Goal: Task Accomplishment & Management: Use online tool/utility

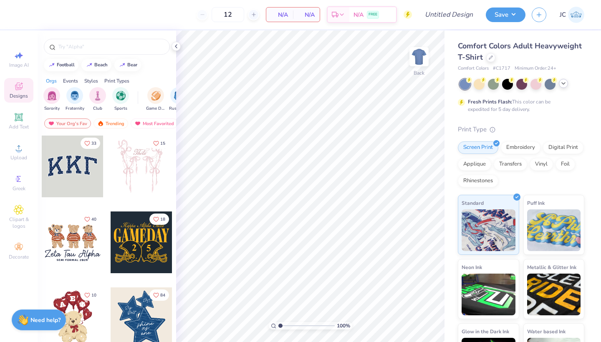
click at [565, 84] on icon at bounding box center [563, 83] width 7 height 7
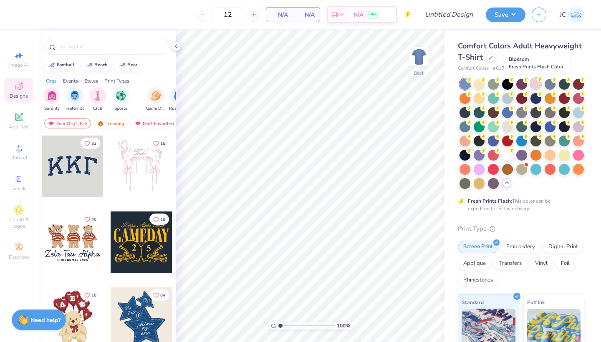
click at [533, 85] on div at bounding box center [535, 83] width 11 height 11
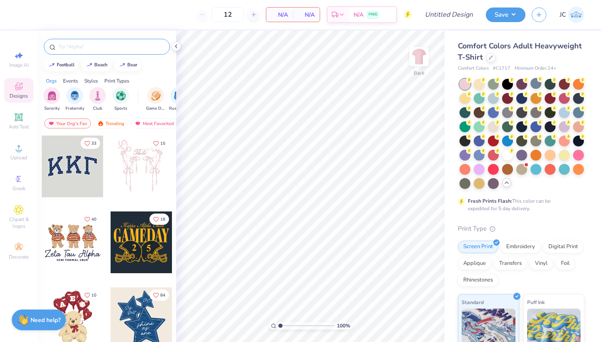
click at [97, 51] on div at bounding box center [107, 47] width 126 height 16
click at [96, 45] on input "text" at bounding box center [111, 47] width 107 height 8
type input "[MEDICAL_DATA]"
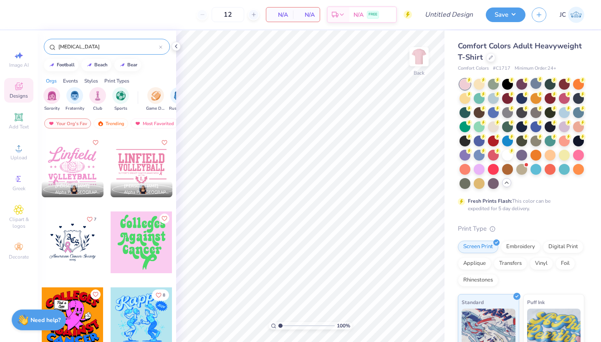
click at [68, 49] on input "[MEDICAL_DATA]" at bounding box center [108, 47] width 101 height 8
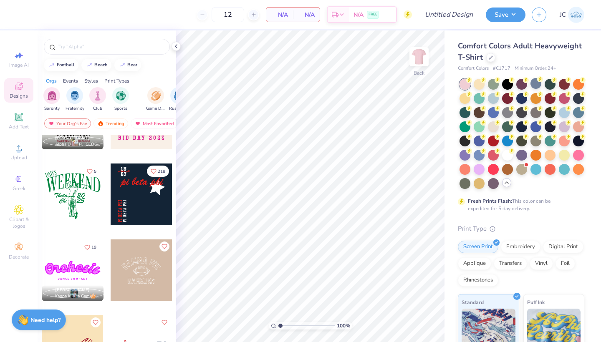
scroll to position [1276, 0]
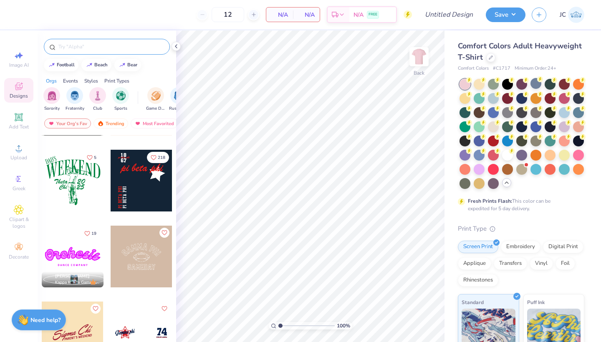
click at [94, 46] on input "text" at bounding box center [111, 47] width 107 height 8
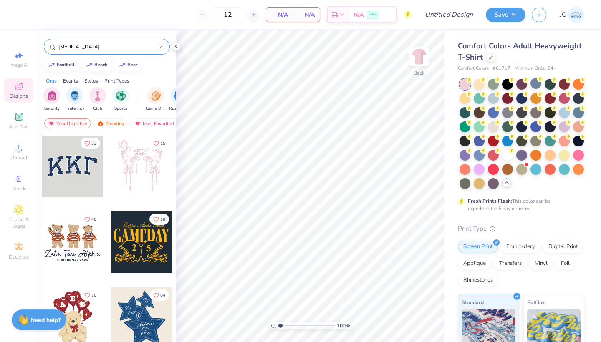
type input "[MEDICAL_DATA]"
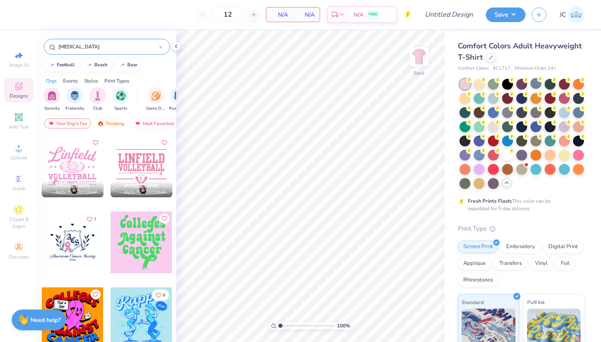
scroll to position [0, 0]
click at [75, 47] on input "[MEDICAL_DATA]" at bounding box center [108, 47] width 101 height 8
click at [161, 46] on icon at bounding box center [160, 46] width 3 height 3
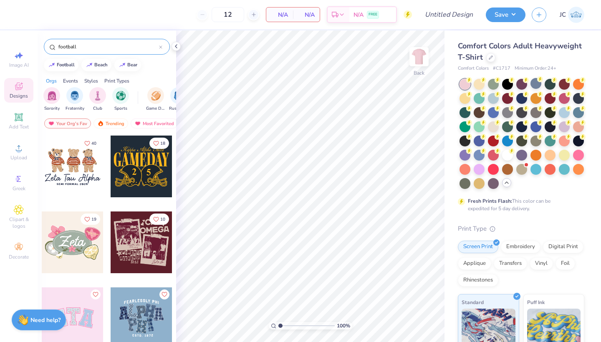
type input "football"
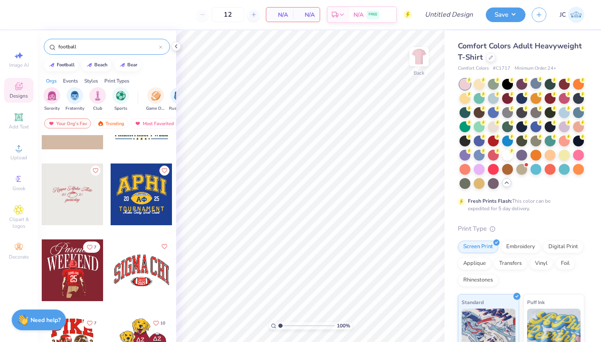
scroll to position [198, 0]
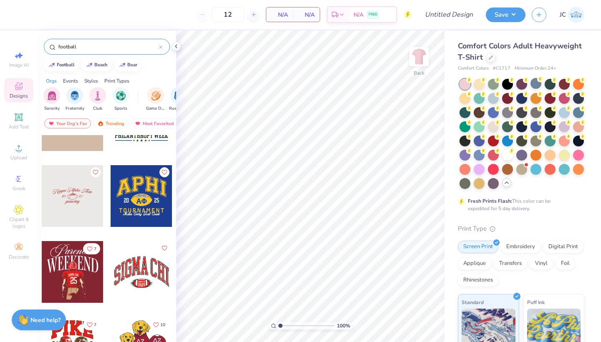
click at [147, 184] on div at bounding box center [142, 196] width 62 height 62
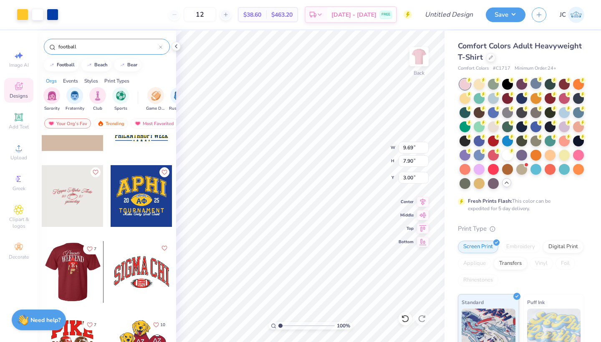
scroll to position [252, 0]
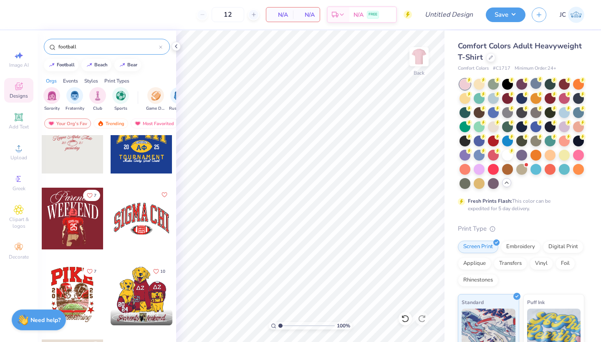
click at [71, 225] on div at bounding box center [73, 219] width 62 height 62
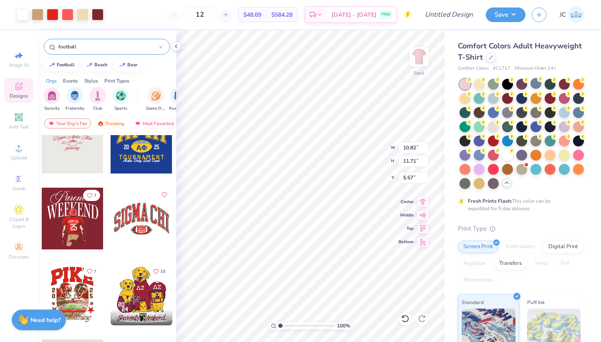
type input "5.57"
type input "11.04"
type input "11.94"
type input "5.33"
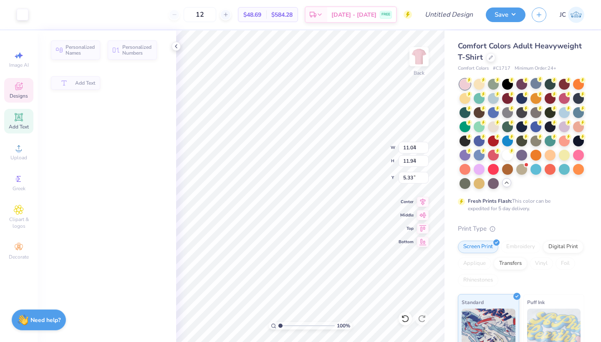
type input "8.74"
type input "2.70"
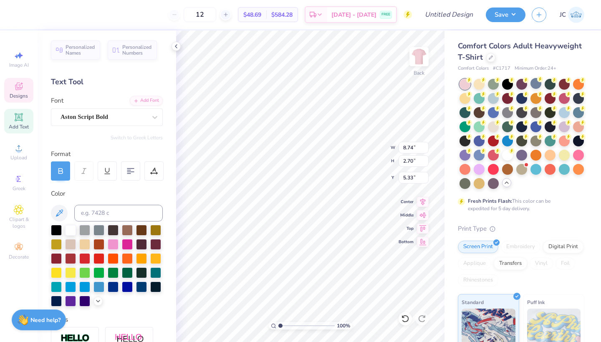
scroll to position [0, 1]
type textarea "Midd South"
type input "11.04"
type input "3.71"
type input "7.76"
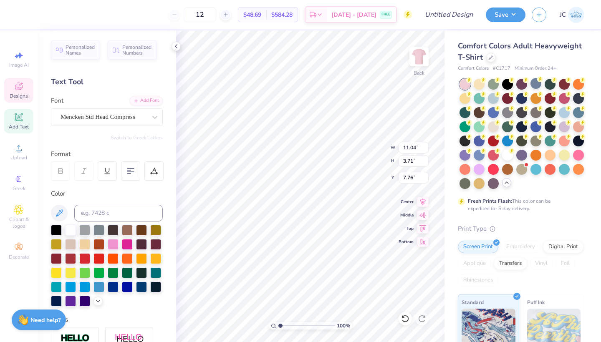
type textarea "PINK OUT"
type input "5.27"
type input "8.20"
type input "9.08"
click at [21, 13] on div at bounding box center [23, 14] width 12 height 12
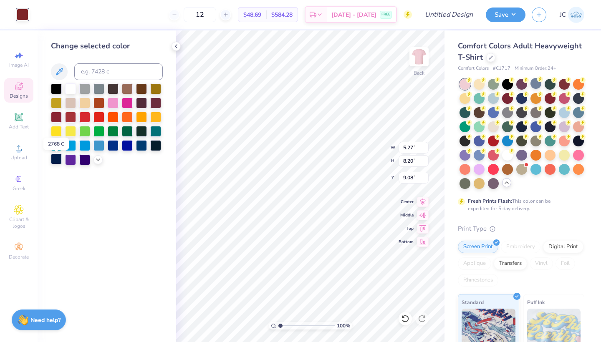
click at [58, 161] on div at bounding box center [56, 158] width 11 height 11
click at [174, 45] on icon at bounding box center [176, 46] width 7 height 7
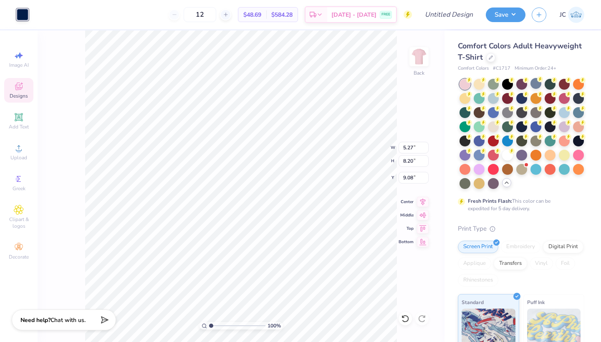
click at [20, 91] on icon at bounding box center [19, 86] width 10 height 10
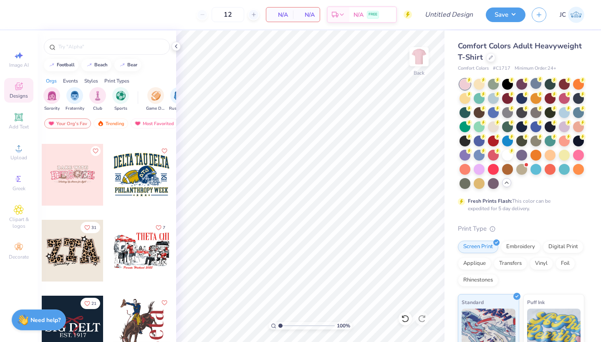
scroll to position [1521, 0]
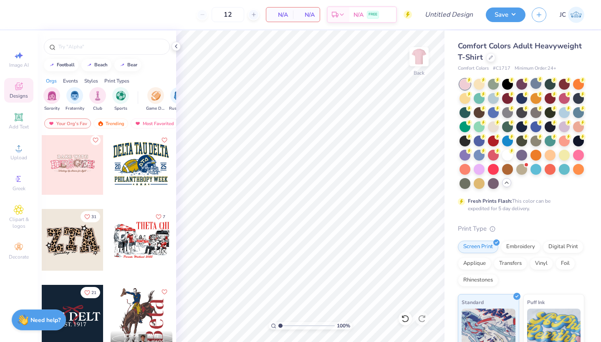
click at [138, 167] on div at bounding box center [79, 164] width 185 height 62
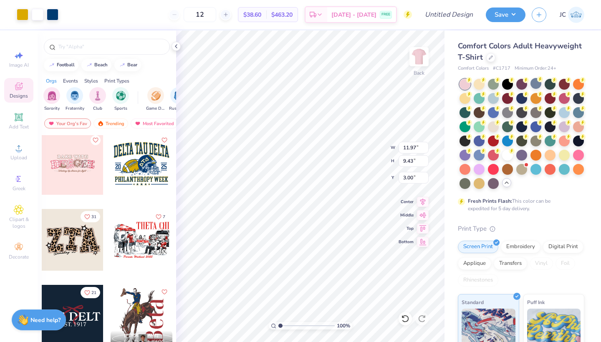
type input "12.00"
type input "9.46"
type input "11.95"
type input "9.42"
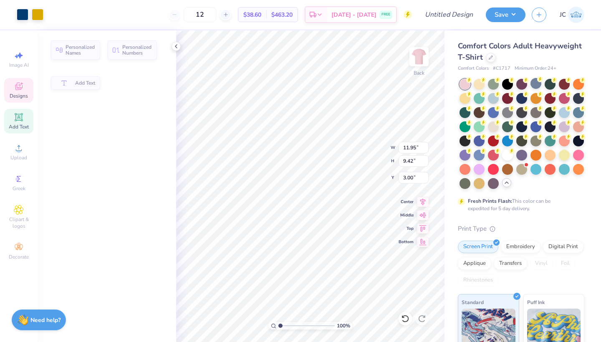
type input "11.96"
type input "3.41"
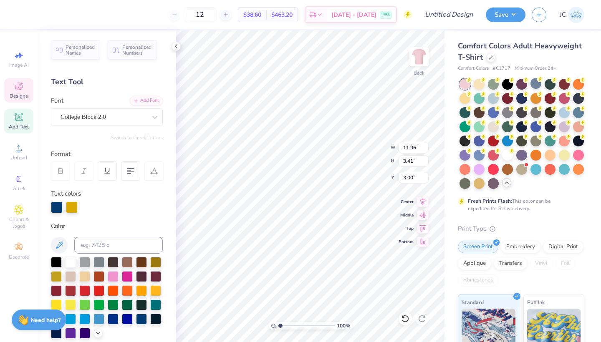
scroll to position [0, 0]
type textarea "MIDD SOUTH"
type input "11.46"
type input "1.13"
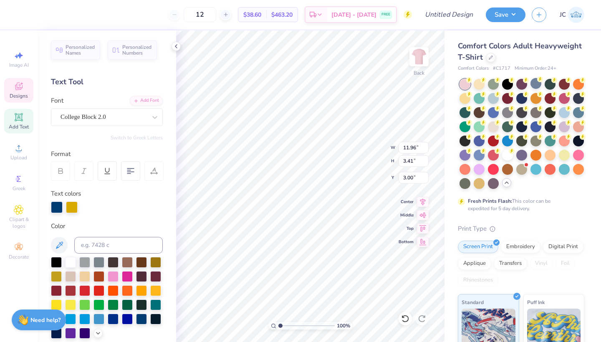
type input "10.45"
type textarea "PINK OUT"
type input "2.02"
type input "1.99"
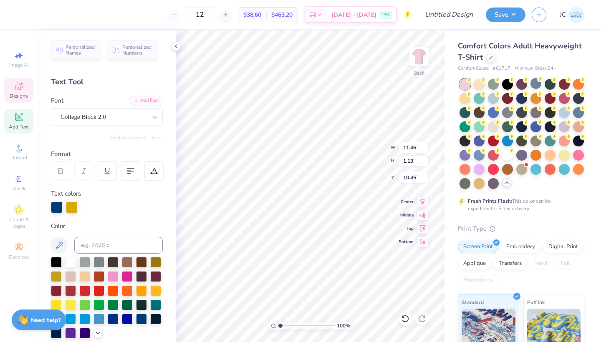
type input "6.31"
click at [54, 15] on div at bounding box center [53, 14] width 12 height 12
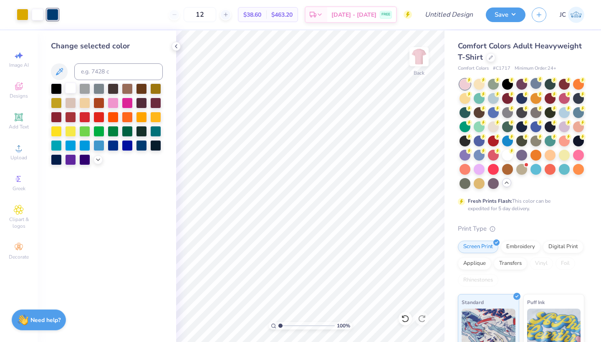
click at [70, 90] on div at bounding box center [70, 88] width 11 height 11
click at [83, 91] on div at bounding box center [84, 88] width 11 height 11
click at [98, 89] on div at bounding box center [98, 88] width 11 height 11
click at [86, 86] on div at bounding box center [84, 88] width 11 height 11
click at [69, 88] on div at bounding box center [70, 88] width 11 height 11
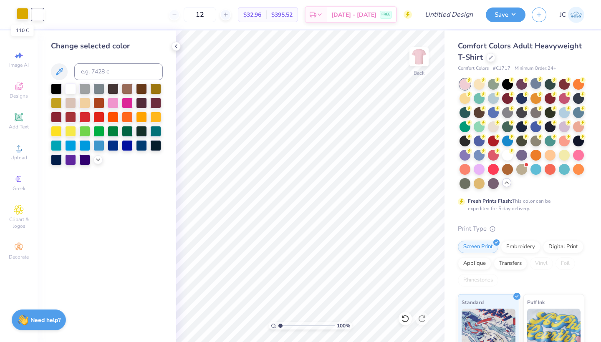
click at [26, 16] on div at bounding box center [23, 14] width 12 height 12
click at [84, 90] on div at bounding box center [84, 88] width 11 height 11
click at [133, 218] on div "Change selected color" at bounding box center [107, 186] width 138 height 312
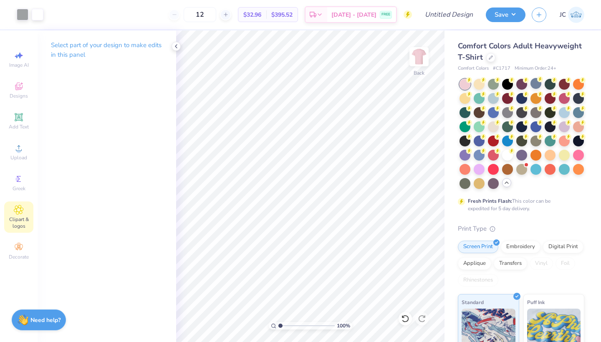
click at [23, 212] on icon at bounding box center [19, 210] width 10 height 10
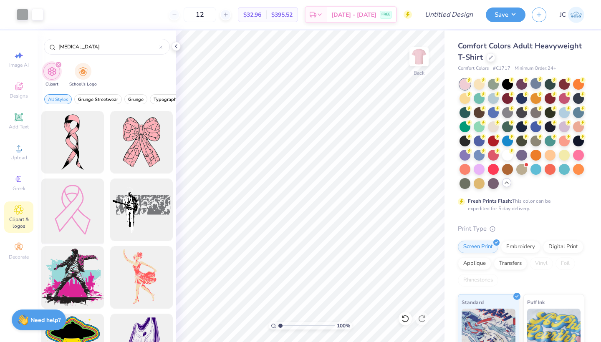
type input "CANCER"
click at [75, 219] on div at bounding box center [72, 210] width 69 height 69
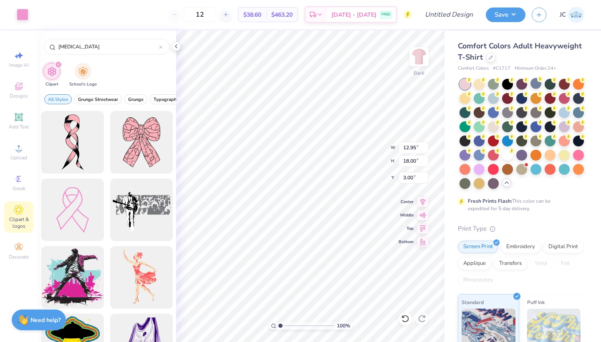
type input "2.74"
type input "3.81"
type input "1.25"
type input "1.74"
type input "6.88"
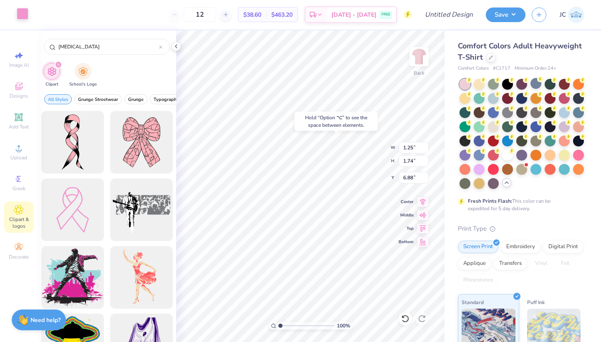
click at [23, 15] on div at bounding box center [23, 14] width 12 height 12
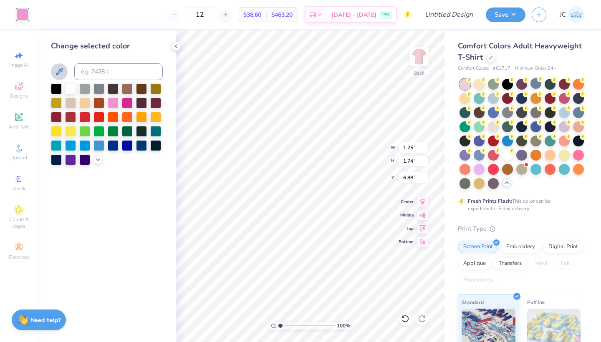
click at [55, 70] on icon at bounding box center [59, 72] width 10 height 10
type input "1.27"
type input "1.81"
type input "6.41"
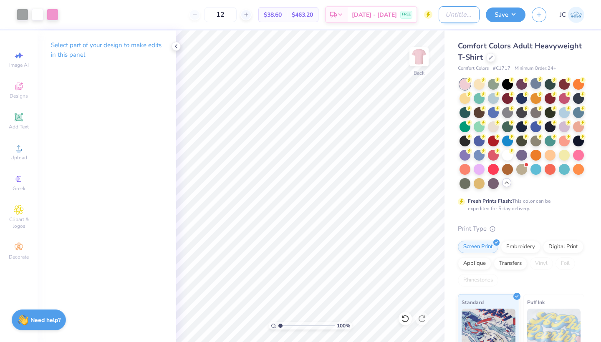
click at [450, 17] on input "Design Title" at bounding box center [458, 14] width 41 height 17
type input "PINK OUT SHIRT 3"
click at [510, 15] on button "Save" at bounding box center [505, 13] width 40 height 15
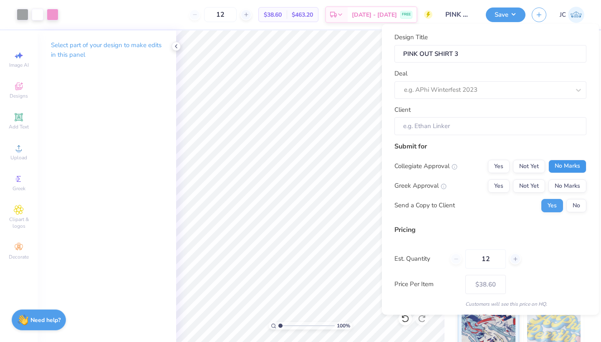
click at [569, 164] on button "No Marks" at bounding box center [567, 165] width 38 height 13
click at [569, 188] on button "No Marks" at bounding box center [567, 185] width 38 height 13
type input "$38.60"
click at [575, 206] on button "No" at bounding box center [576, 205] width 20 height 13
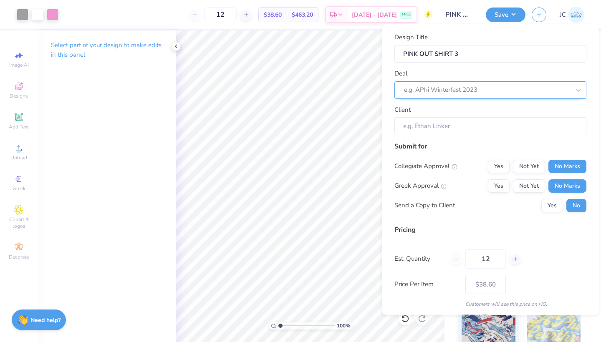
click at [469, 91] on div "e.g. APhi Winterfest 2023" at bounding box center [487, 90] width 166 height 10
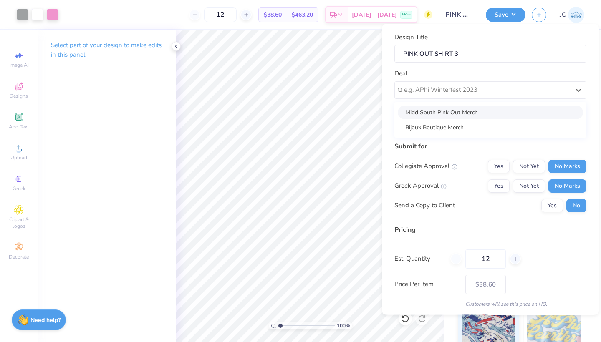
click at [457, 113] on div "Midd South Pink Out Merch" at bounding box center [489, 112] width 185 height 14
type input "[DEMOGRAPHIC_DATA][PERSON_NAME]"
type input "$38.60"
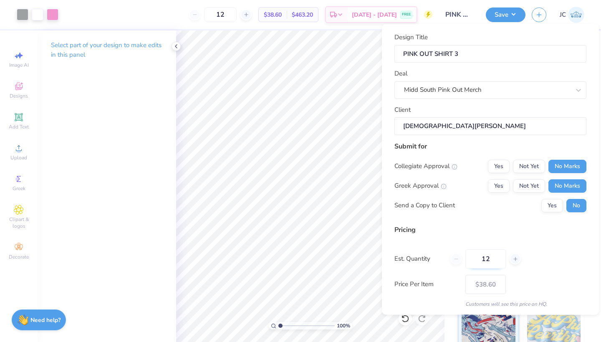
click at [490, 259] on input "12" at bounding box center [485, 258] width 40 height 19
type input "100"
type input "– –"
type input "100"
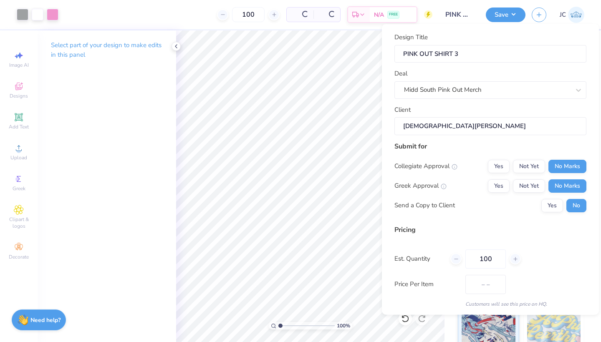
click at [481, 217] on div "Submit for Collegiate Approval Yes Not Yet No Marks Greek Approval Yes Not Yet …" at bounding box center [490, 179] width 192 height 77
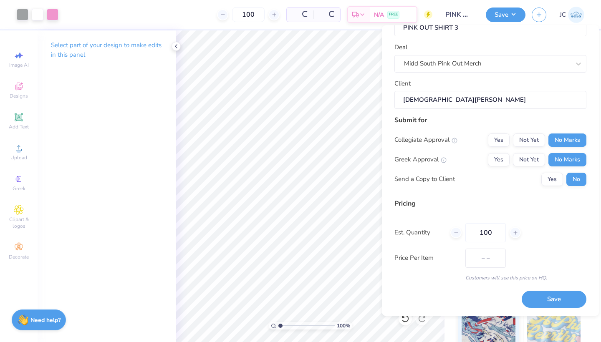
scroll to position [27, 0]
click at [542, 298] on button "Save" at bounding box center [553, 300] width 65 height 17
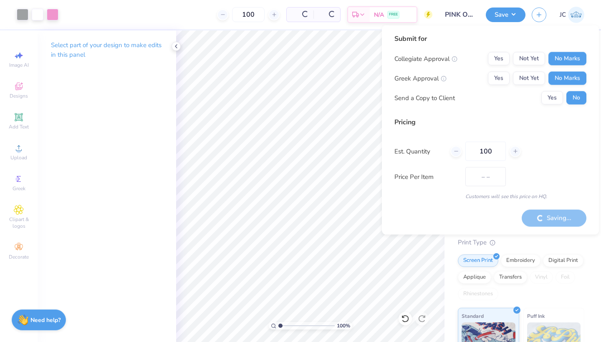
type input "$16.77"
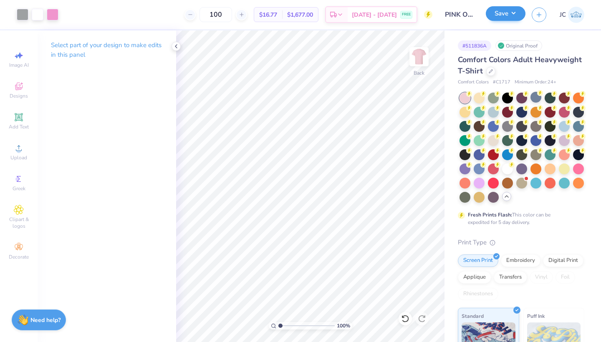
click at [498, 14] on button "Save" at bounding box center [505, 13] width 40 height 15
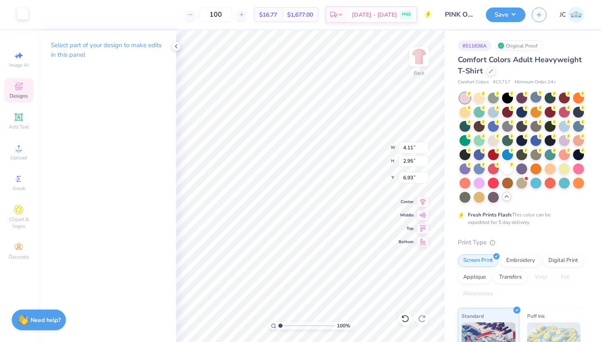
type input "6.81"
click at [23, 18] on div at bounding box center [23, 14] width 12 height 12
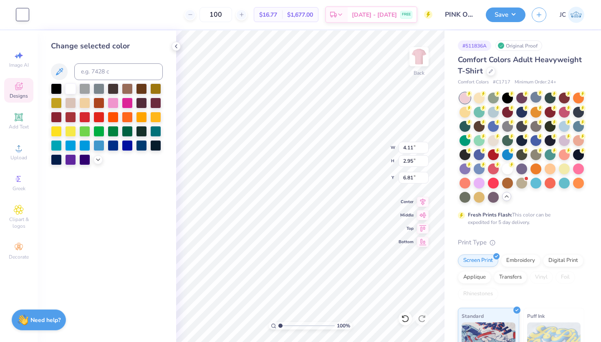
click at [569, 19] on img at bounding box center [576, 15] width 16 height 16
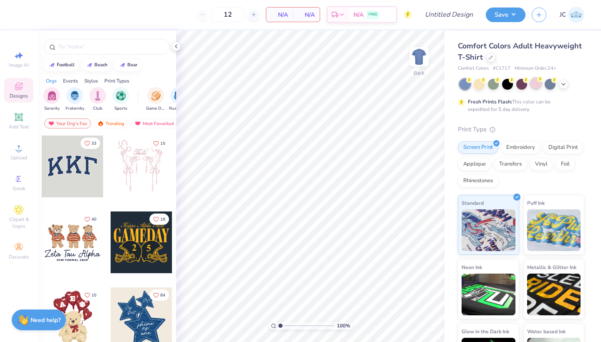
click at [536, 87] on div at bounding box center [535, 83] width 11 height 11
click at [20, 58] on icon at bounding box center [20, 56] width 6 height 6
select select "4"
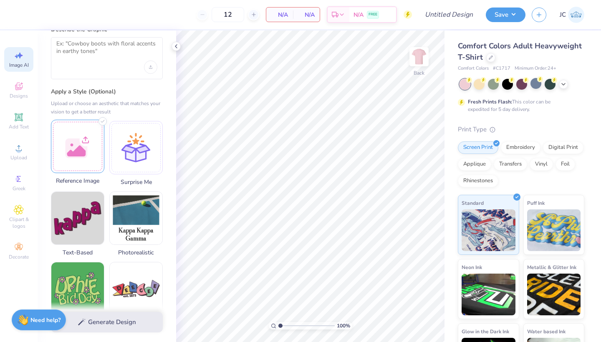
scroll to position [35, 0]
click at [129, 150] on div at bounding box center [135, 145] width 53 height 53
click at [109, 57] on textarea at bounding box center [106, 50] width 101 height 21
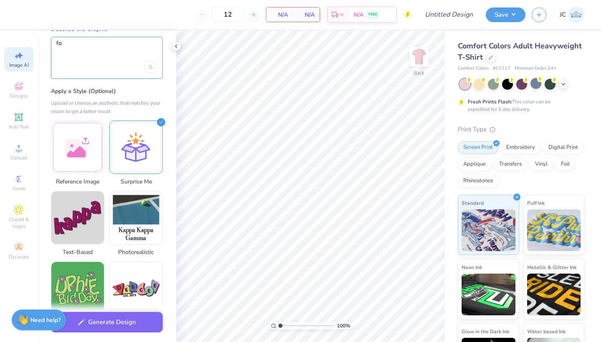
type textarea "f"
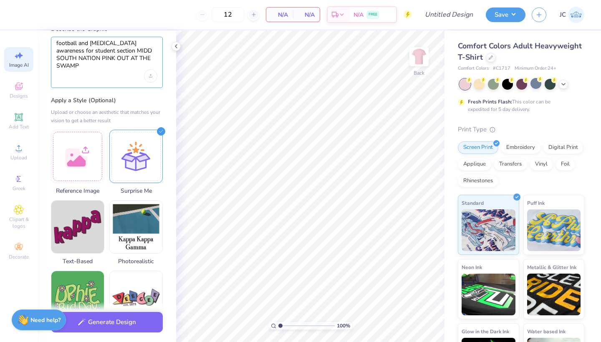
type textarea "football and breast cancer awareness for student section MIDD SOUTH NATION PINK…"
click at [121, 109] on div "Upload or choose an aesthetic that matches your vision to get a better result" at bounding box center [107, 116] width 112 height 17
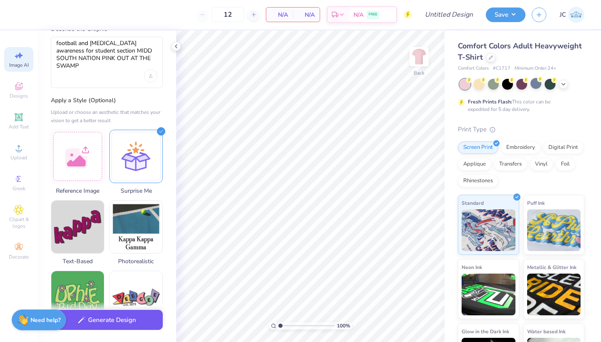
click at [106, 325] on button "Generate Design" at bounding box center [107, 320] width 112 height 20
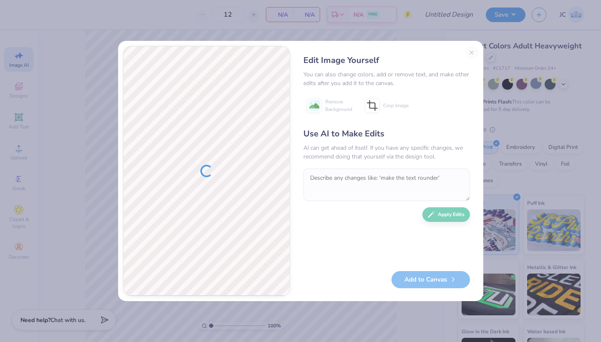
click at [469, 52] on div "Edit Image Yourself You can also change colors, add or remove text, and make ot…" at bounding box center [386, 171] width 183 height 250
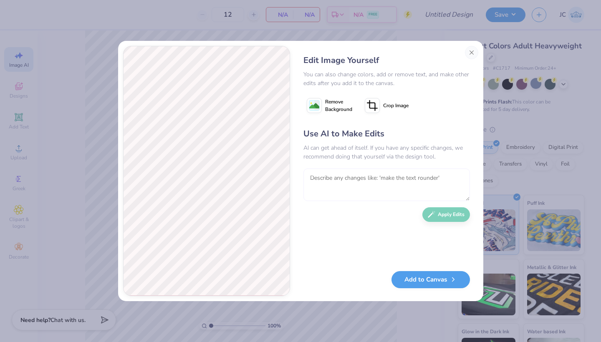
click at [333, 180] on textarea at bounding box center [386, 185] width 166 height 33
click at [313, 177] on textarea at bounding box center [386, 185] width 166 height 33
click at [340, 178] on textarea at bounding box center [386, 185] width 166 height 33
click at [390, 169] on textarea at bounding box center [386, 185] width 166 height 33
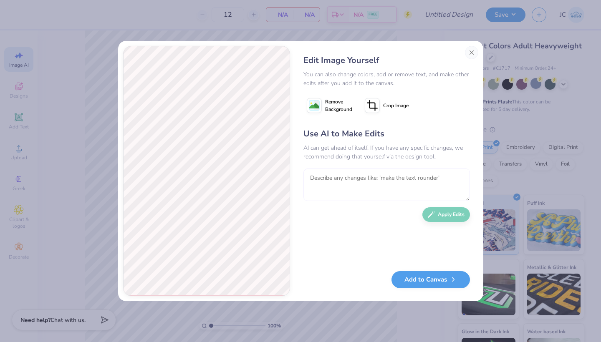
click at [390, 179] on textarea at bounding box center [386, 185] width 166 height 33
click at [377, 174] on textarea at bounding box center [386, 185] width 166 height 33
click at [471, 53] on button "Close" at bounding box center [471, 52] width 13 height 13
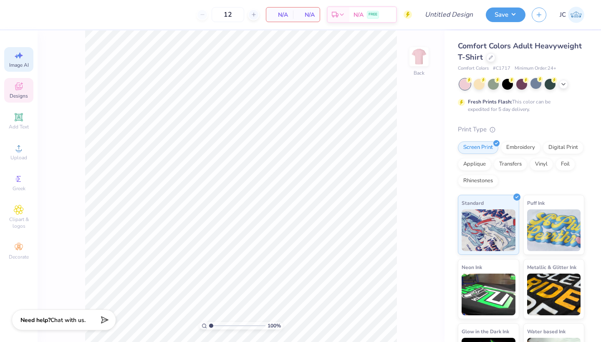
click at [22, 84] on icon at bounding box center [19, 86] width 10 height 10
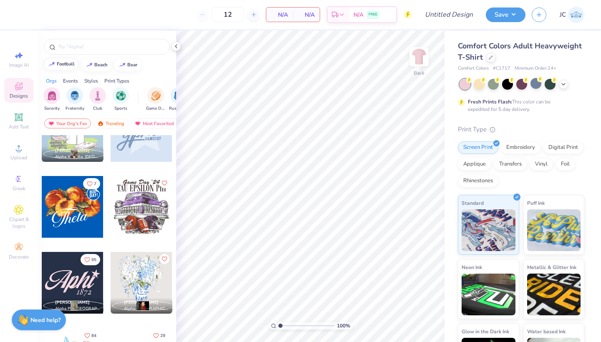
scroll to position [563, 0]
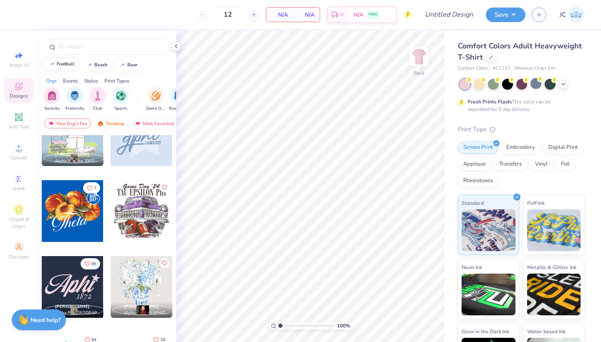
click at [64, 65] on div "football" at bounding box center [66, 64] width 18 height 5
type input "football"
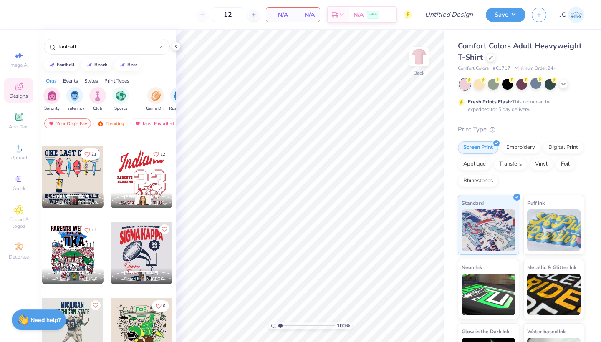
scroll to position [1044, 0]
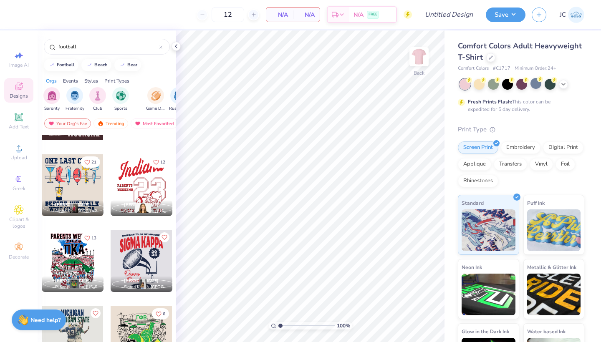
click at [135, 177] on div at bounding box center [142, 185] width 62 height 62
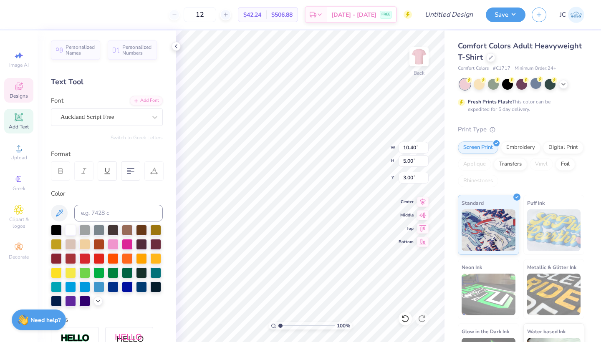
scroll to position [0, 0]
type textarea "Midd South"
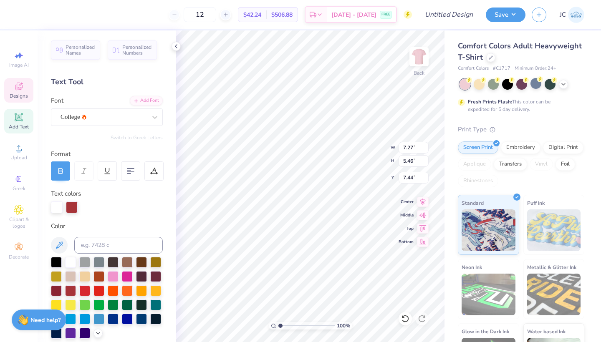
type textarea "'25"
type input "7.48"
type input "8.55"
type input "5.15"
type input "7.35"
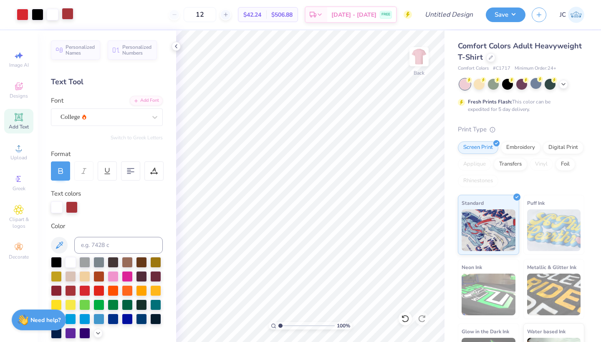
click at [67, 15] on div at bounding box center [68, 14] width 12 height 12
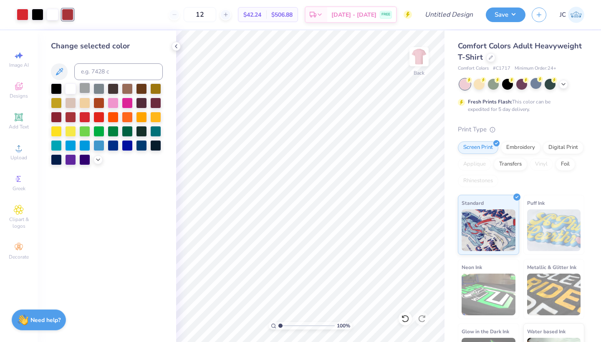
click at [83, 90] on div at bounding box center [84, 88] width 11 height 11
click at [21, 13] on div at bounding box center [23, 14] width 12 height 12
click at [99, 89] on div at bounding box center [98, 88] width 11 height 11
click at [71, 90] on div at bounding box center [70, 88] width 11 height 11
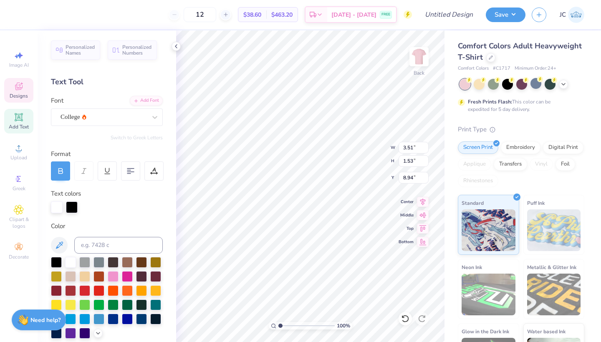
scroll to position [0, 0]
type textarea "Pink out the swamp"
type textarea "Breast cancer awareness"
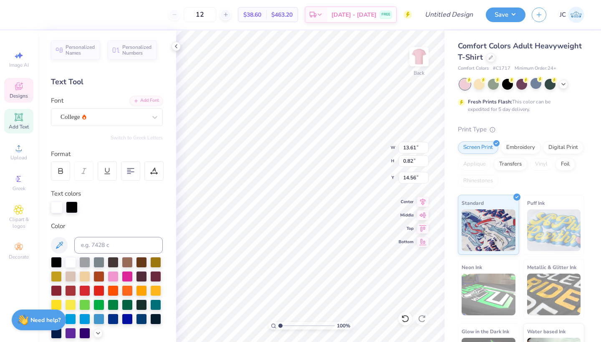
type input "11.04"
type input "0.66"
type input "14.72"
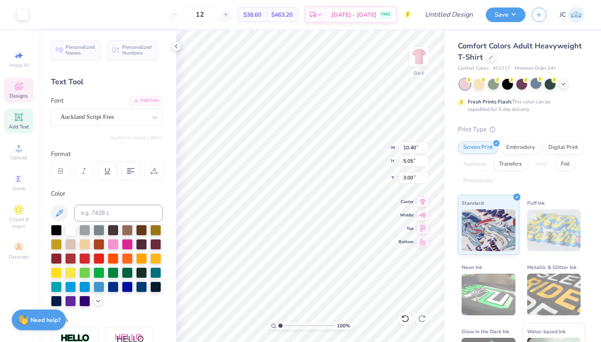
type input "3.00"
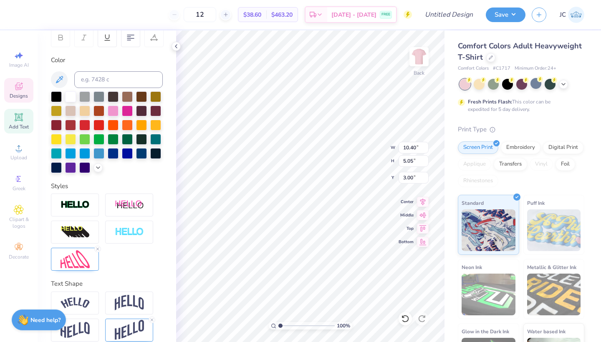
scroll to position [132, 0]
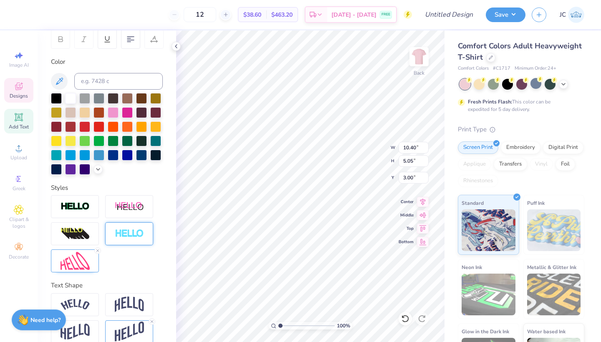
click at [130, 237] on img at bounding box center [129, 234] width 29 height 10
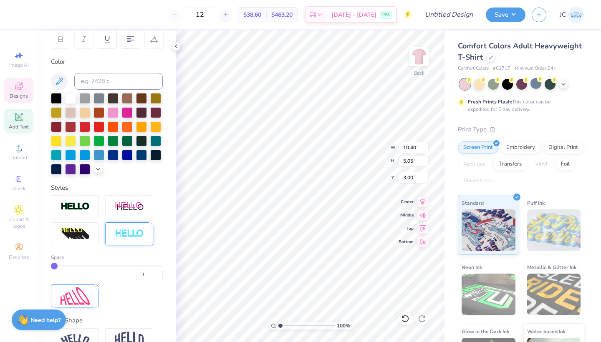
type input "10.45"
type input "5.09"
type input "2.98"
type input "2"
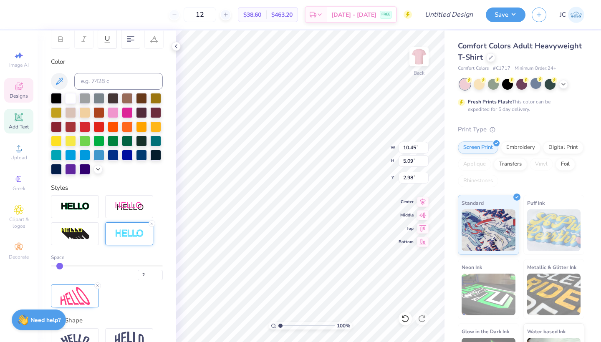
type input "3"
type input "4"
type input "5"
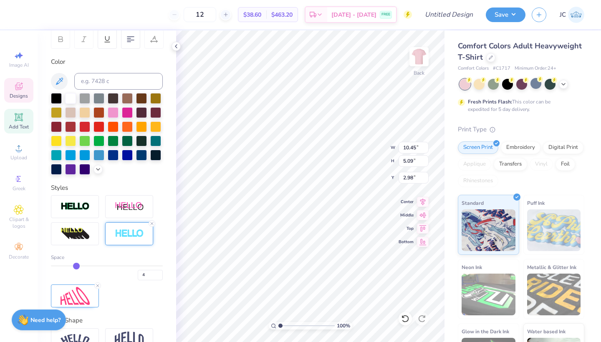
type input "5"
type input "6"
type input "7"
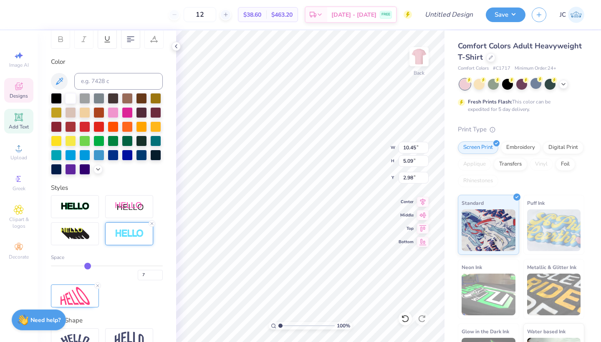
drag, startPoint x: 55, startPoint y: 267, endPoint x: 86, endPoint y: 272, distance: 32.1
type input "7"
click at [86, 272] on div "7" at bounding box center [107, 272] width 112 height 15
type input "10.71"
type input "5.35"
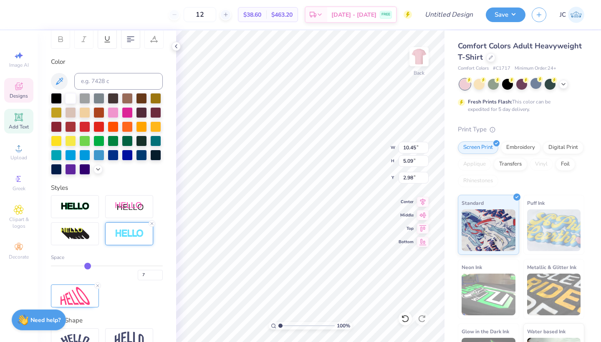
type input "2.85"
type input "6"
type input "5"
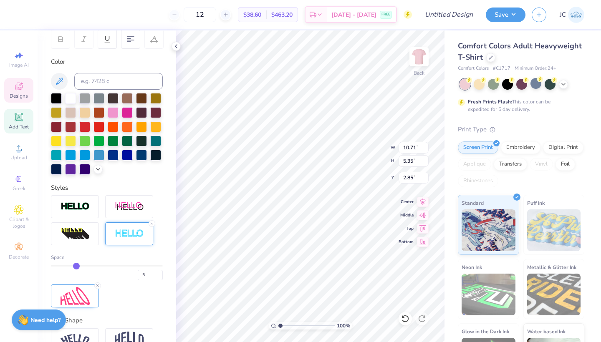
type input "4"
type input "3"
type input "4"
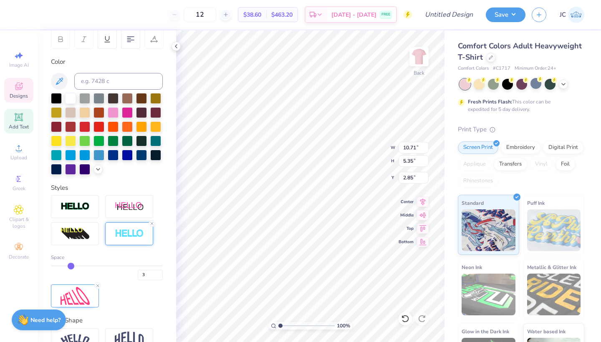
type input "4"
drag, startPoint x: 87, startPoint y: 267, endPoint x: 70, endPoint y: 268, distance: 17.6
type input "4"
click at [70, 267] on input "range" at bounding box center [107, 265] width 112 height 1
type input "10.58"
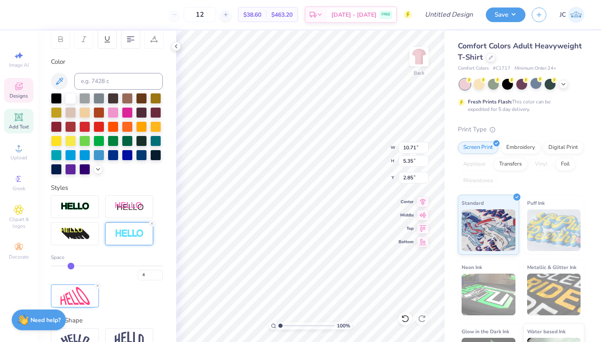
type input "5.22"
type input "2.91"
type input "3"
type input "2"
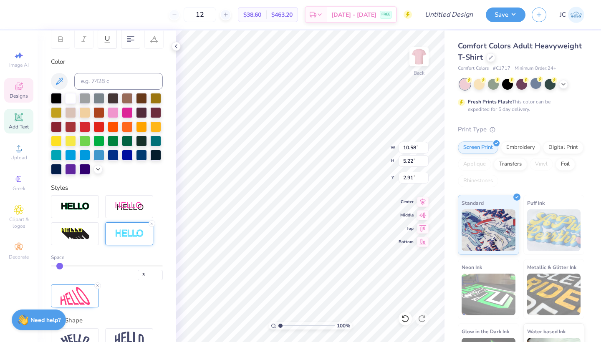
type input "2"
drag, startPoint x: 70, startPoint y: 264, endPoint x: 61, endPoint y: 264, distance: 8.8
type input "2"
click at [61, 265] on input "range" at bounding box center [107, 265] width 112 height 1
type input "10.49"
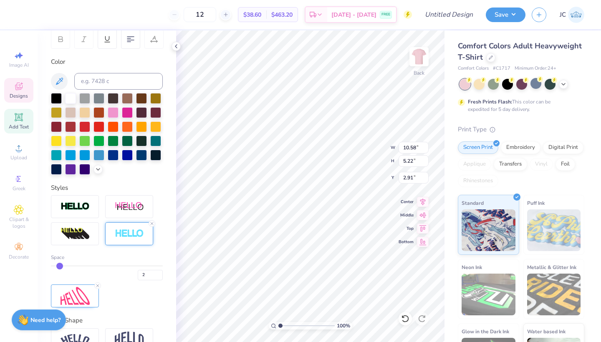
type input "5.13"
type input "2.96"
click at [72, 206] on img at bounding box center [74, 207] width 29 height 10
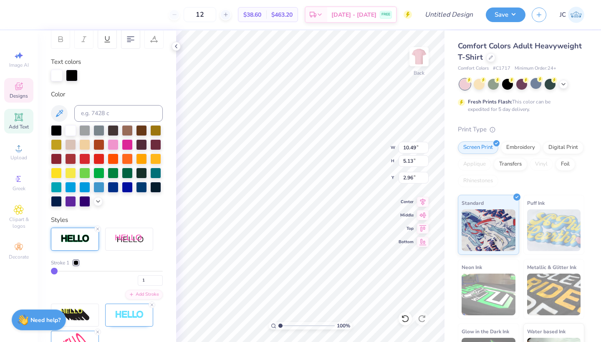
type input "2"
type input "4"
type input "8"
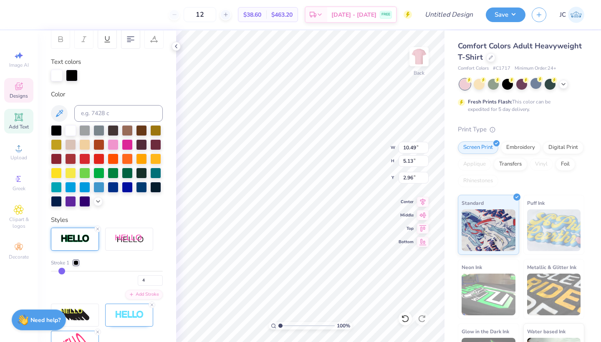
type input "8"
type input "13"
type input "19"
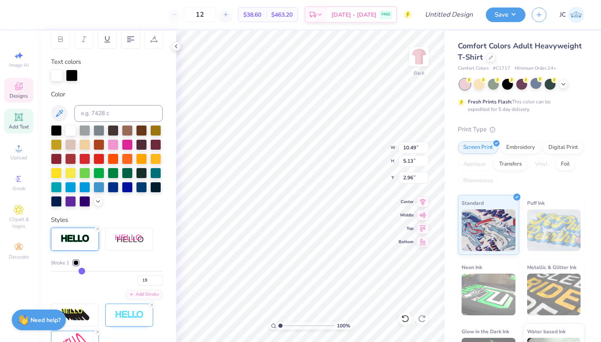
type input "30"
type input "34"
type input "40"
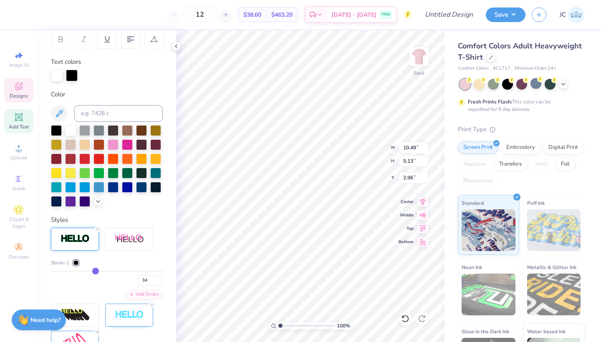
type input "40"
type input "44"
type input "47"
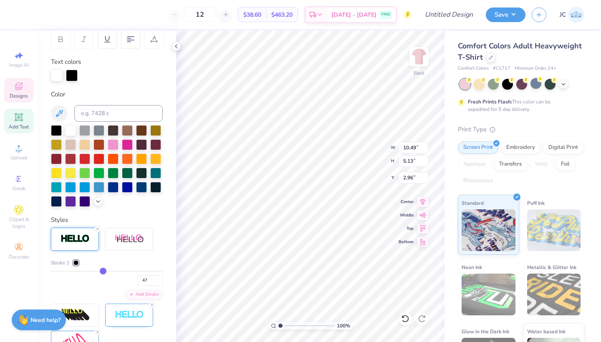
type input "49"
type input "50"
type input "51"
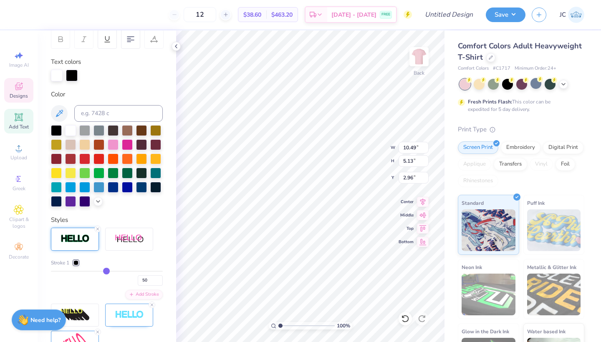
type input "51"
drag, startPoint x: 55, startPoint y: 269, endPoint x: 107, endPoint y: 275, distance: 51.7
type input "51"
click at [107, 275] on div "51" at bounding box center [107, 278] width 112 height 15
type input "12.61"
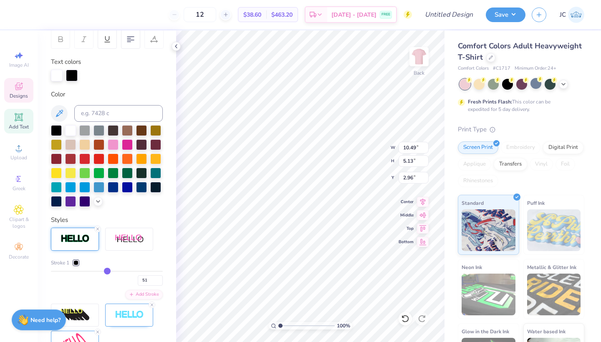
type input "7.25"
type input "1.90"
type input "52"
type input "51"
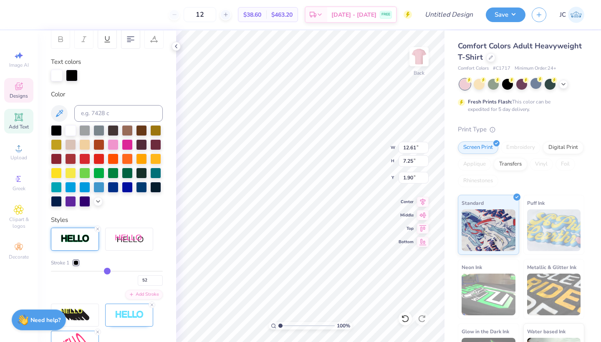
type input "51"
type input "48"
type input "43"
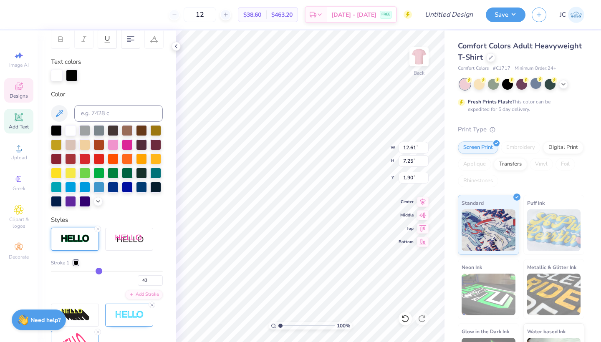
type input "39"
type input "30"
type input "33"
type input "25"
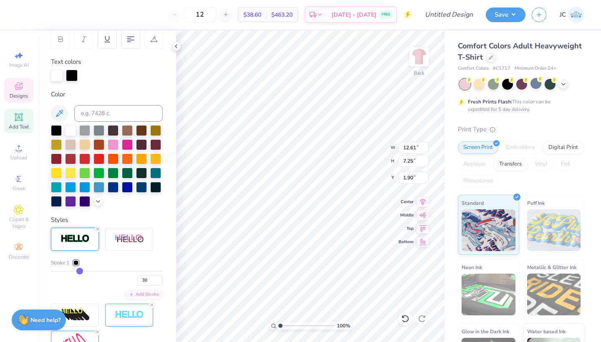
type input "25"
type input "18"
type input "12"
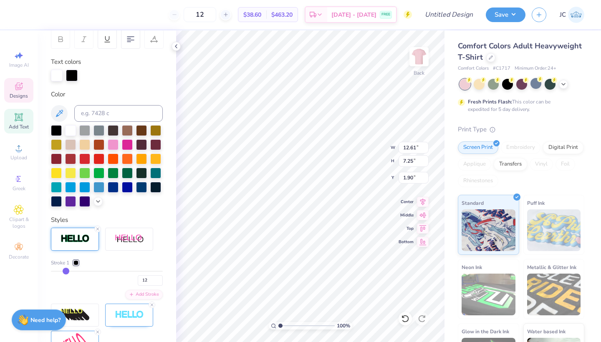
type input "6"
type input "2"
type input "1"
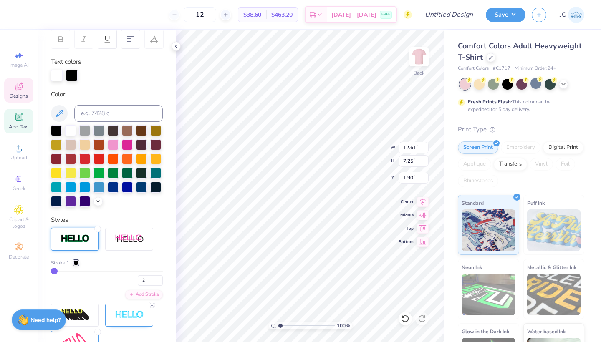
type input "1"
drag, startPoint x: 109, startPoint y: 270, endPoint x: 43, endPoint y: 266, distance: 66.4
type input "1"
click at [43, 266] on div "Personalized Names Personalized Numbers Text Tool Add Font Font Auckland Script…" at bounding box center [107, 186] width 138 height 312
type input "10.49"
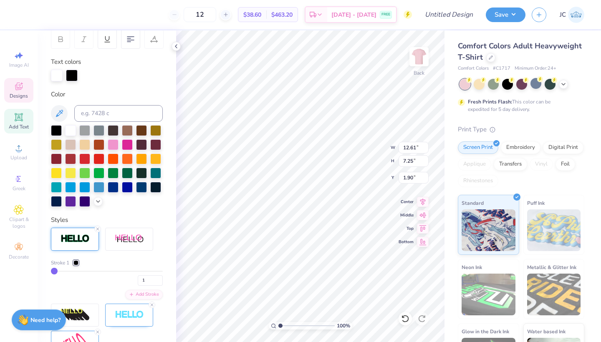
type input "5.13"
type input "2.96"
type input "2"
type input "3"
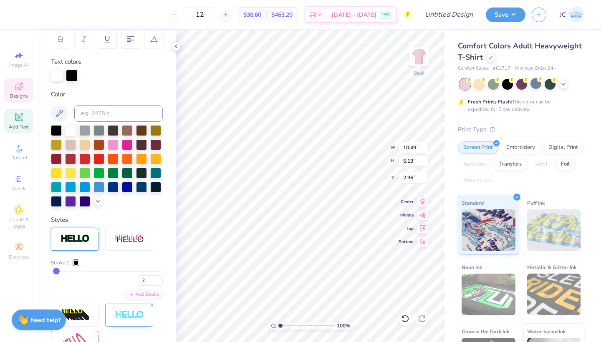
type input "3"
click at [56, 272] on input "range" at bounding box center [107, 271] width 112 height 1
type input "10.53"
type input "5.18"
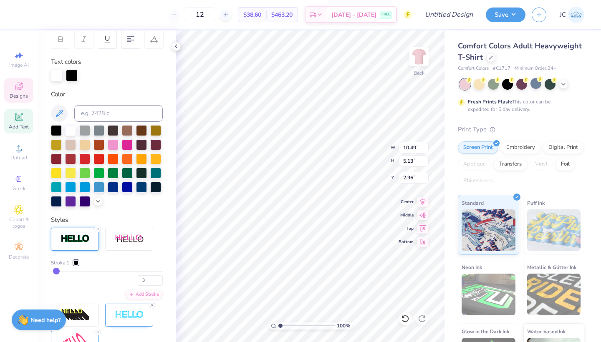
type input "2.94"
click at [76, 263] on div at bounding box center [75, 262] width 5 height 5
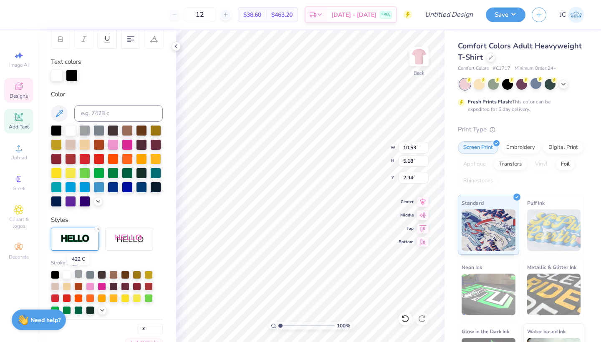
click at [78, 274] on div at bounding box center [78, 274] width 8 height 8
click at [152, 210] on div "Personalized Names Personalized Numbers Text Tool Add Font Font Auckland Script…" at bounding box center [107, 186] width 138 height 312
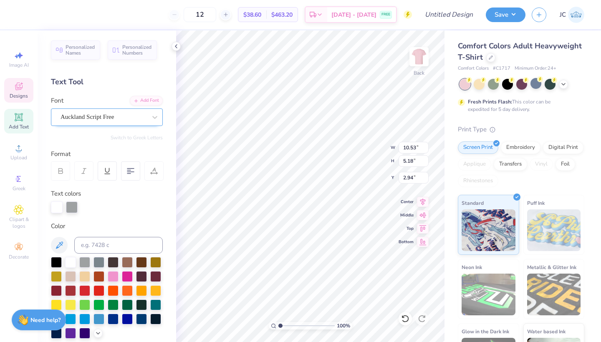
scroll to position [0, 0]
click at [17, 210] on icon at bounding box center [19, 210] width 4 height 4
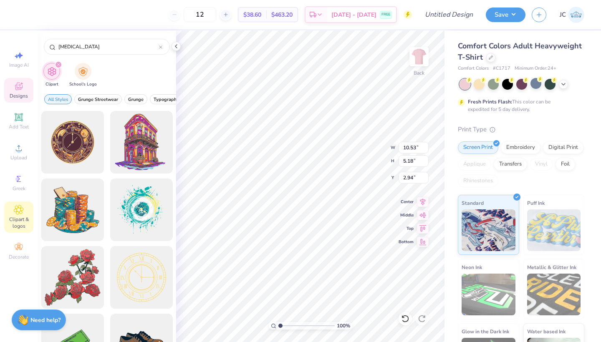
type input "[MEDICAL_DATA]"
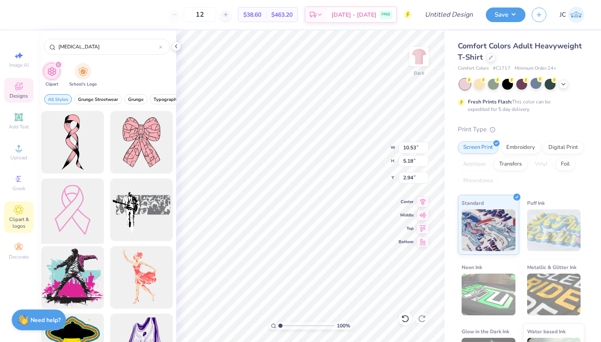
click at [87, 224] on div at bounding box center [72, 210] width 69 height 69
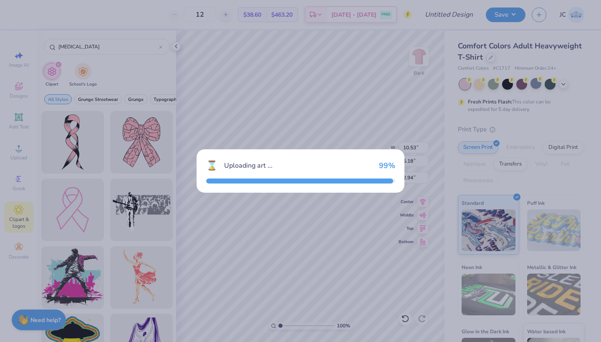
type input "12.95"
type input "18.00"
type input "3.00"
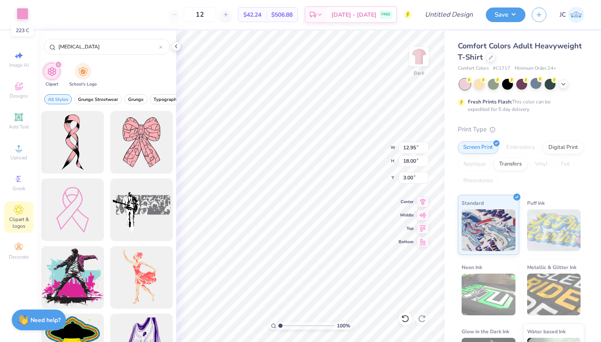
click at [20, 12] on div at bounding box center [23, 14] width 12 height 12
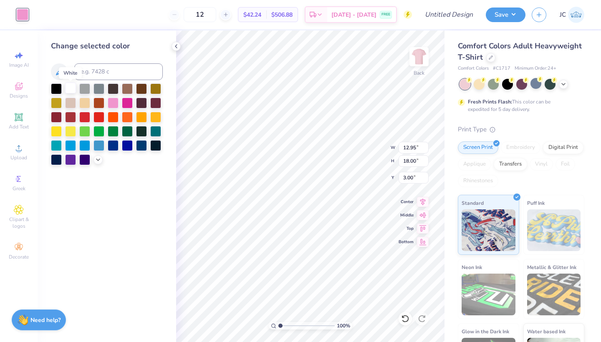
click at [70, 89] on div at bounding box center [70, 88] width 11 height 11
type input "2.16"
type input "3.00"
type input "11.00"
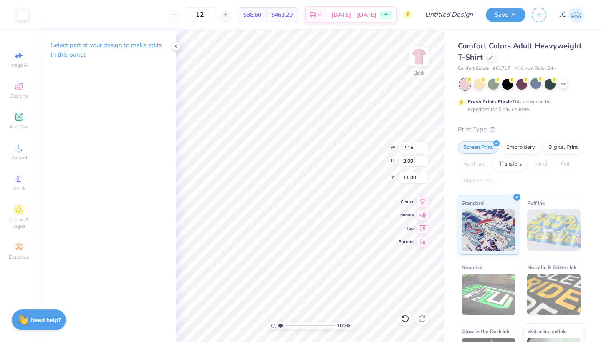
type input "3.13"
type input "11.04"
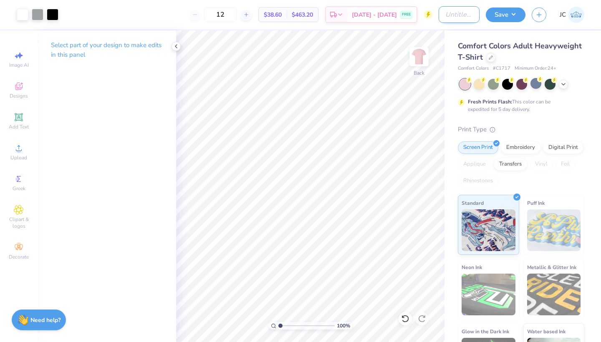
click at [453, 14] on input "Design Title" at bounding box center [458, 14] width 41 height 17
type input "pink out shirt 4"
click at [502, 18] on button "Save" at bounding box center [505, 13] width 40 height 15
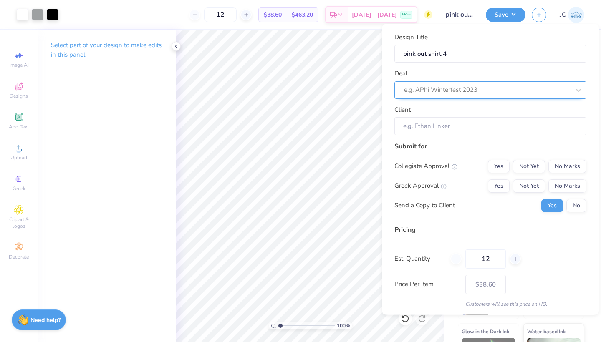
click at [470, 90] on div "e.g. APhi Winterfest 2023" at bounding box center [487, 90] width 166 height 10
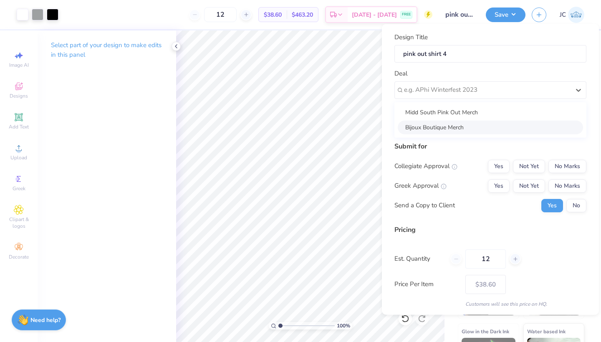
click at [465, 129] on div "Bijoux Boutique Merch" at bounding box center [489, 127] width 185 height 14
drag, startPoint x: 463, startPoint y: 91, endPoint x: 463, endPoint y: 101, distance: 9.6
click at [463, 91] on div "Bijoux Boutique Merch" at bounding box center [487, 90] width 166 height 10
click at [461, 112] on div "Midd South Pink Out Merch" at bounding box center [489, 112] width 185 height 14
type input "[DEMOGRAPHIC_DATA][PERSON_NAME]"
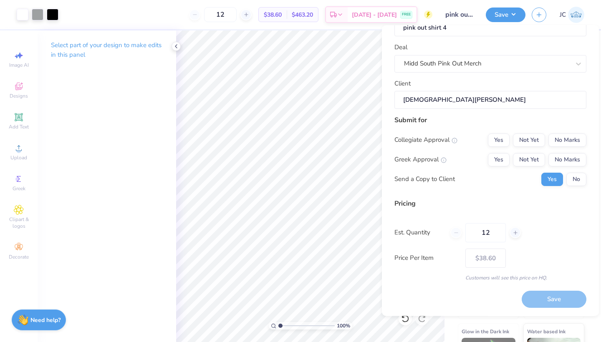
scroll to position [27, 0]
click at [574, 179] on button "No" at bounding box center [576, 179] width 20 height 13
click at [574, 163] on button "No Marks" at bounding box center [567, 159] width 38 height 13
click at [572, 138] on button "No Marks" at bounding box center [567, 140] width 38 height 13
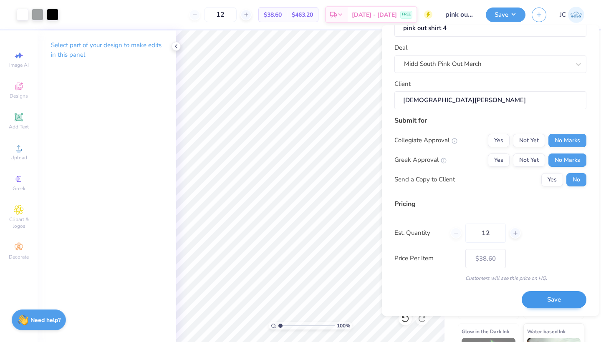
click at [546, 294] on button "Save" at bounding box center [553, 300] width 65 height 17
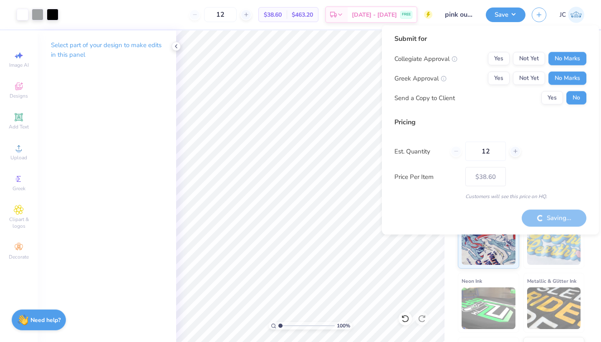
type input "$38.60"
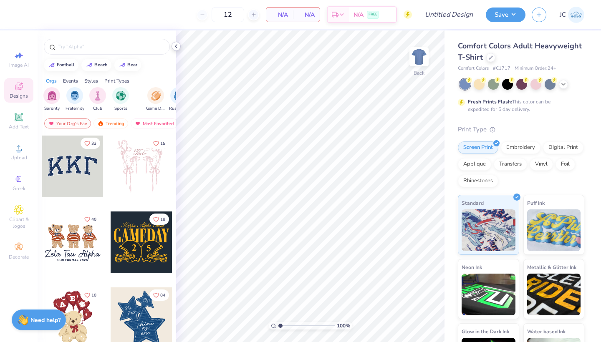
click at [176, 46] on icon at bounding box center [176, 46] width 7 height 7
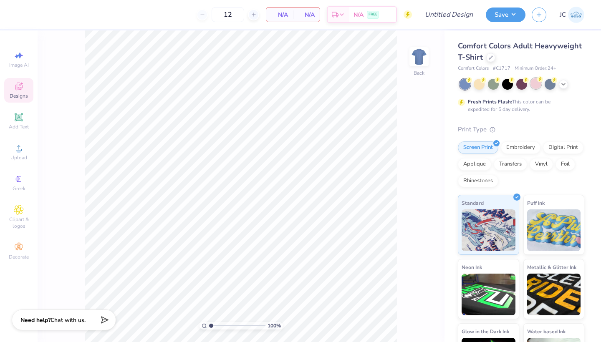
click at [534, 83] on div at bounding box center [535, 83] width 11 height 11
click at [19, 83] on icon at bounding box center [19, 86] width 10 height 10
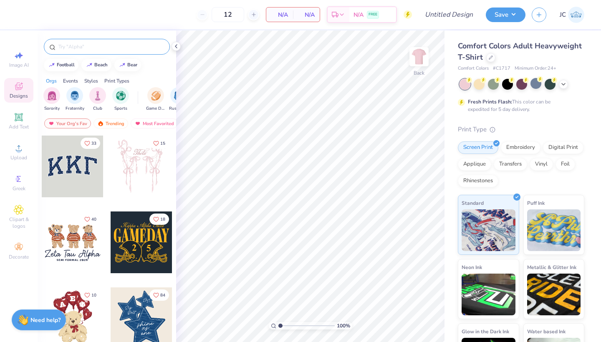
click at [87, 51] on div at bounding box center [107, 47] width 126 height 16
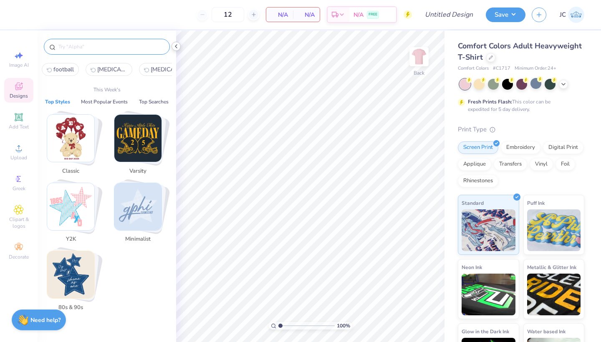
click at [173, 47] on icon at bounding box center [176, 46] width 7 height 7
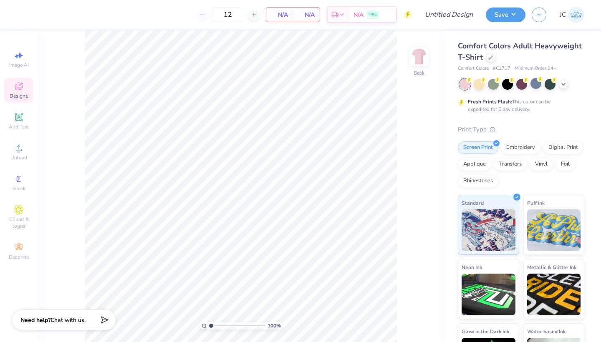
click at [17, 94] on span "Designs" at bounding box center [19, 96] width 18 height 7
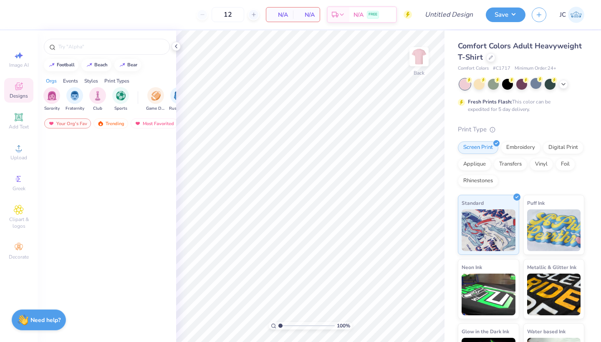
scroll to position [3388, 0]
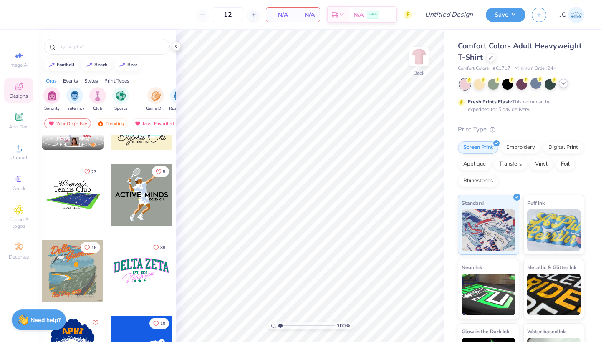
click at [562, 85] on icon at bounding box center [563, 83] width 7 height 7
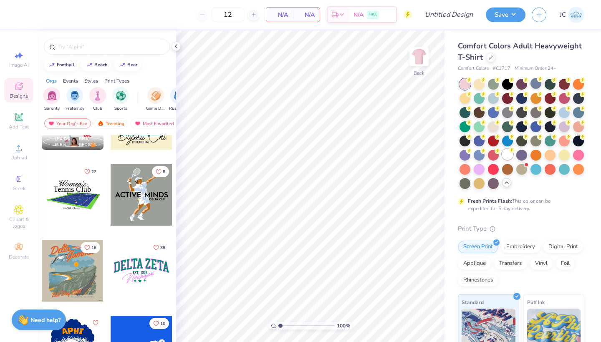
click at [508, 153] on div at bounding box center [507, 154] width 11 height 11
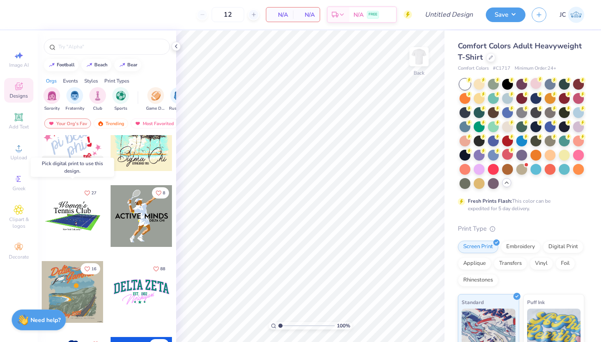
scroll to position [3651, 0]
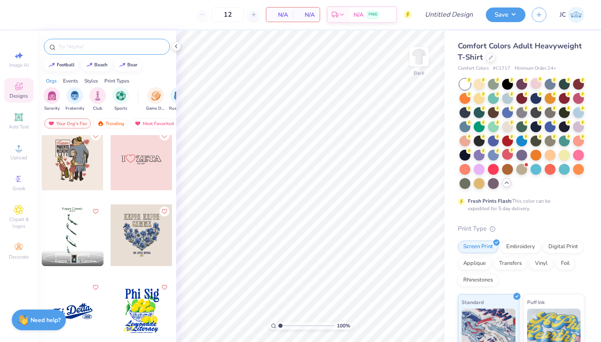
click at [79, 50] on input "text" at bounding box center [111, 47] width 107 height 8
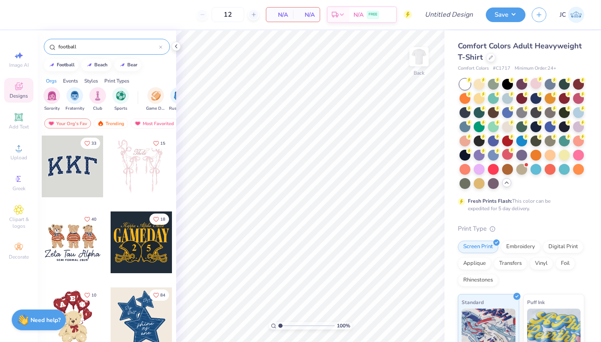
type input "football"
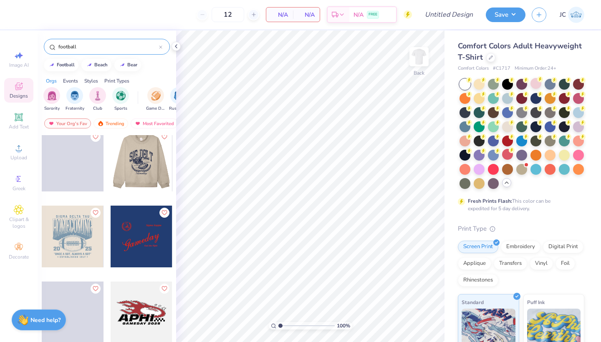
scroll to position [616, 0]
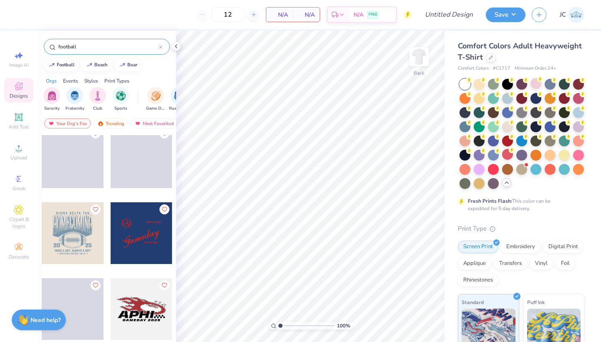
click at [77, 244] on div at bounding box center [73, 233] width 62 height 62
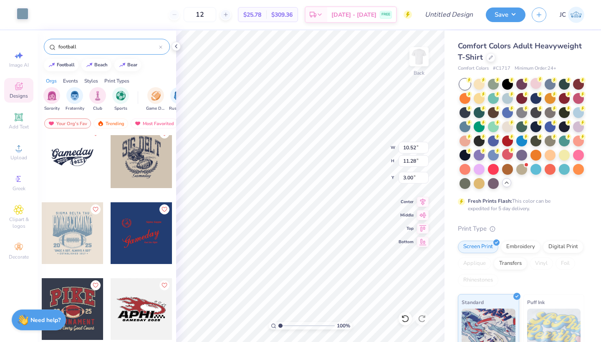
click at [23, 18] on div at bounding box center [23, 14] width 12 height 12
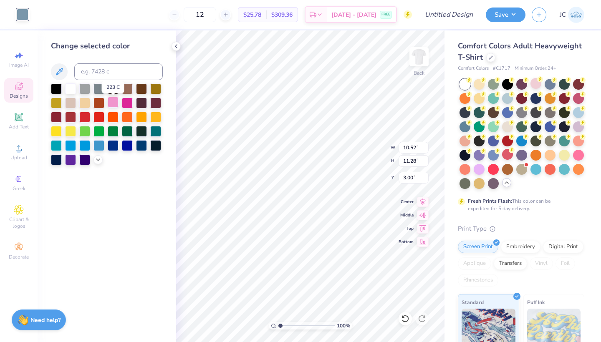
click at [111, 106] on div at bounding box center [113, 102] width 11 height 11
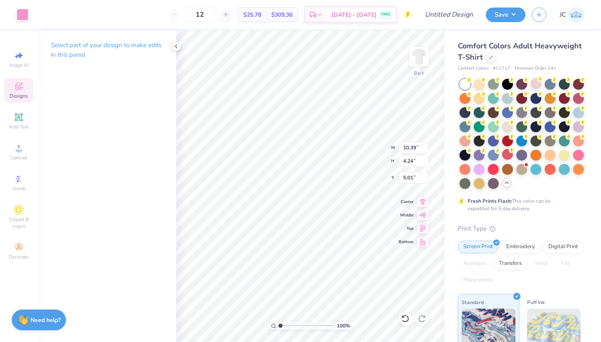
type input "10.39"
type input "4.24"
type input "5.01"
type input "10.52"
type input "8.87"
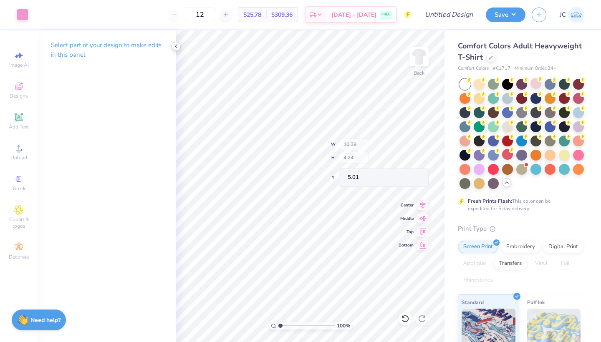
type input "3.81"
click at [172, 46] on div at bounding box center [175, 46] width 9 height 9
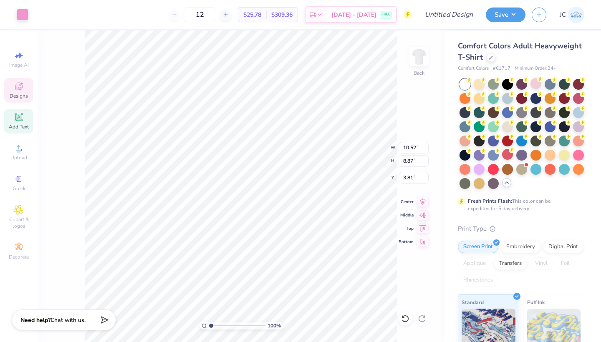
click at [16, 114] on icon at bounding box center [19, 117] width 8 height 8
type input "5.59"
type input "1.62"
type input "11.69"
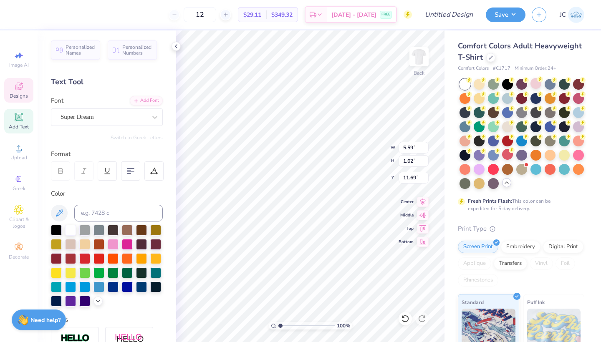
click at [23, 92] on div "Designs" at bounding box center [18, 90] width 29 height 25
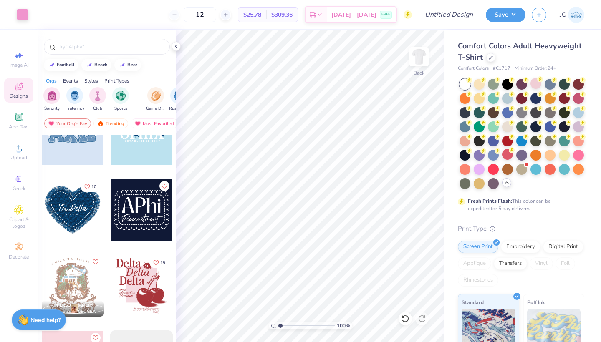
scroll to position [2085, 0]
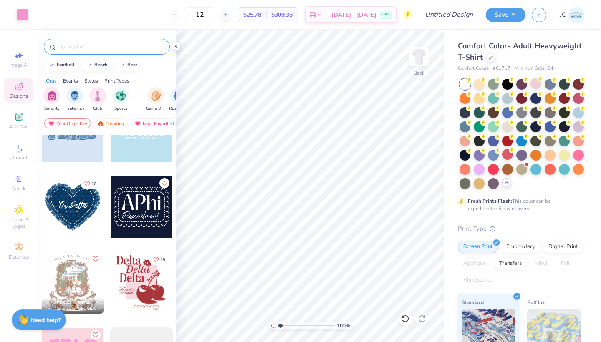
click at [85, 42] on div at bounding box center [107, 47] width 126 height 16
click at [157, 94] on img "filter for Game Day" at bounding box center [156, 95] width 10 height 10
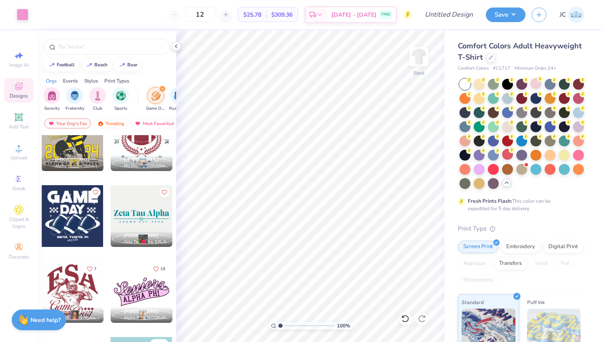
scroll to position [4885, 0]
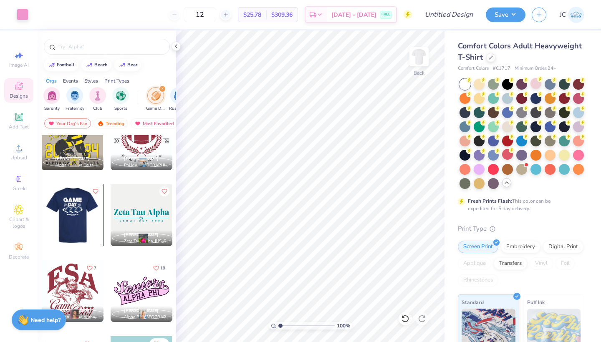
click at [61, 216] on div at bounding box center [72, 215] width 62 height 62
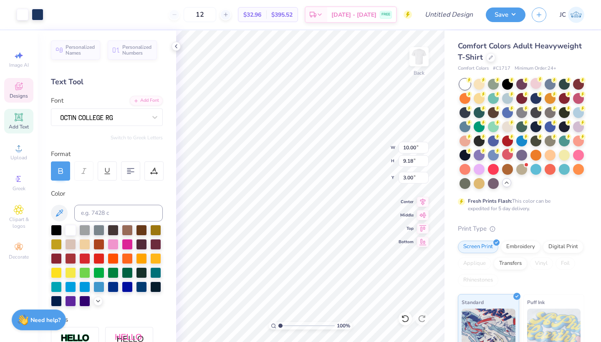
type input "10.00"
type input "9.18"
type input "3.00"
type input "10.00"
type input "9.18"
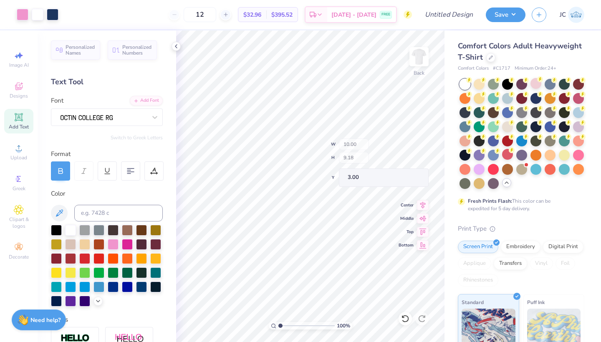
type input "12.98"
type input "10.52"
type input "8.87"
type input "3.81"
type input "9.86"
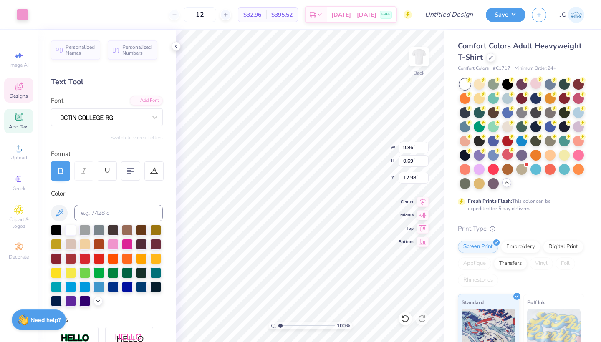
type input "0.69"
type input "12.98"
type input "5.40"
type input "6.76"
type input "0.45"
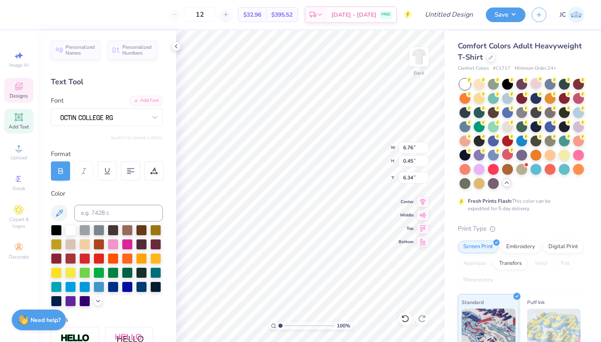
type input "6.34"
type textarea "Midd south"
type input "5.55"
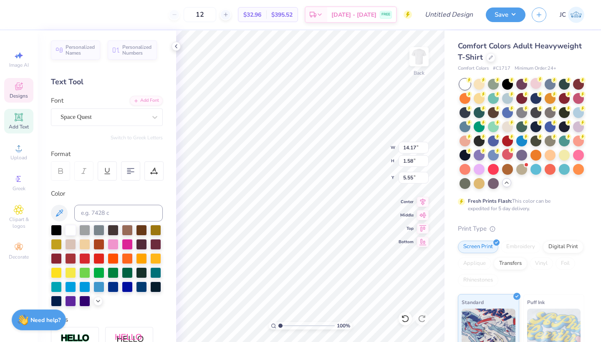
type input "4.41"
type input "1.69"
type input "7.94"
type textarea "Nation"
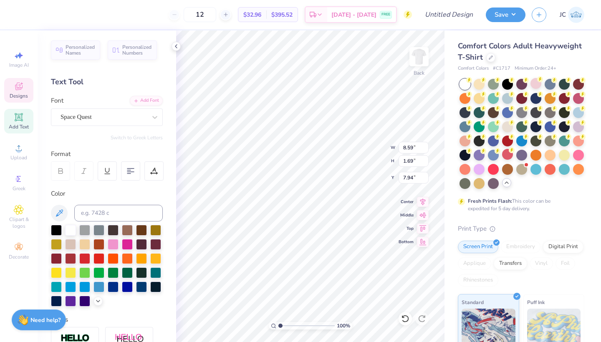
type input "16.57"
type input "0.40"
type input "5.46"
type input "3.00"
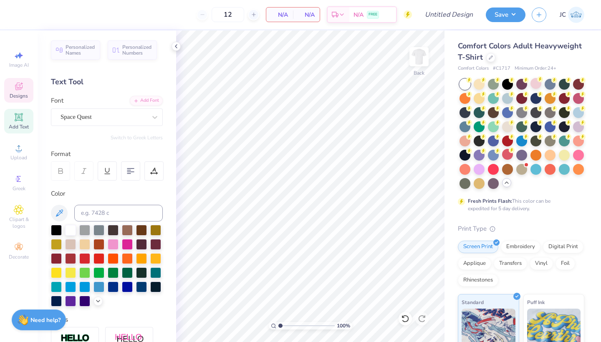
click at [20, 90] on icon at bounding box center [19, 86] width 10 height 10
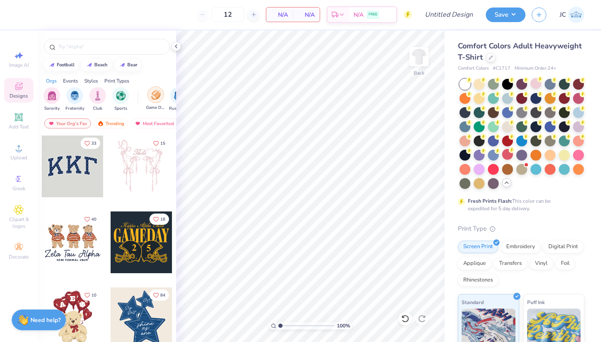
click at [156, 96] on img "filter for Game Day" at bounding box center [156, 95] width 10 height 10
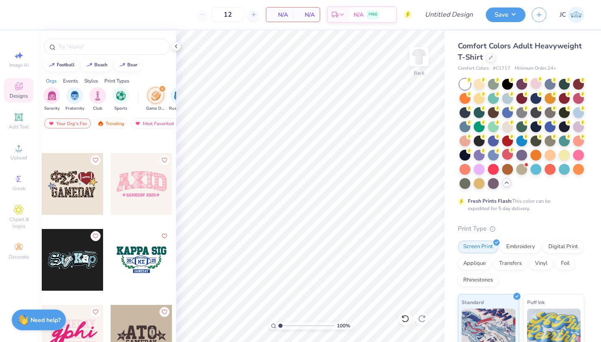
scroll to position [2114, 0]
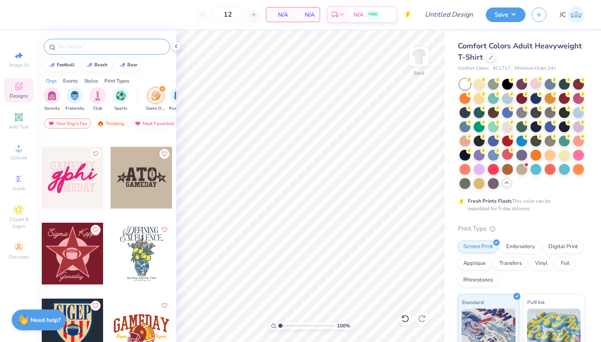
click at [103, 45] on input "text" at bounding box center [111, 47] width 107 height 8
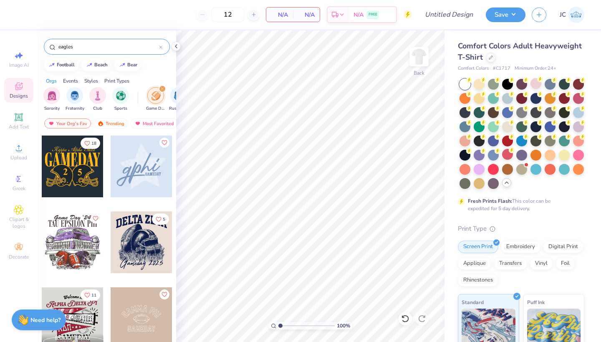
type input "eagles"
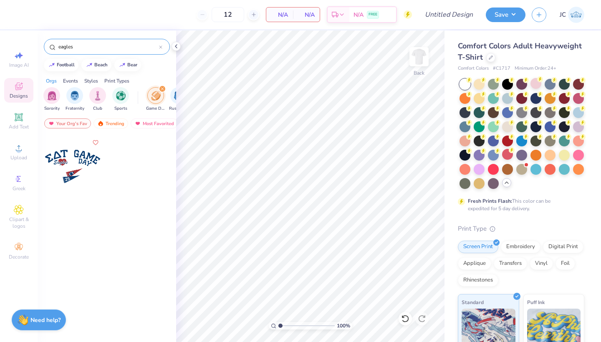
click at [89, 45] on input "eagles" at bounding box center [108, 47] width 101 height 8
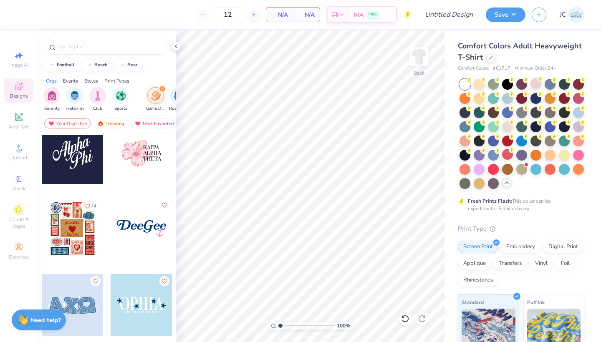
scroll to position [1924, 0]
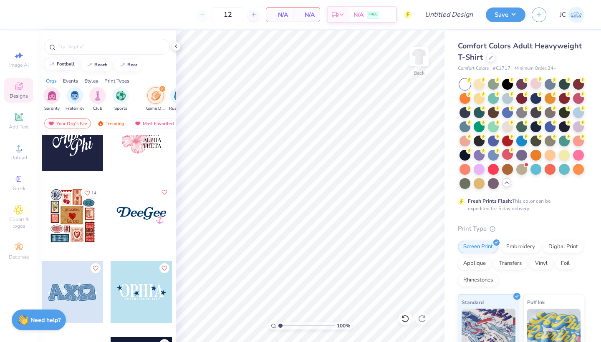
click at [63, 68] on button "football" at bounding box center [61, 64] width 35 height 13
type input "football"
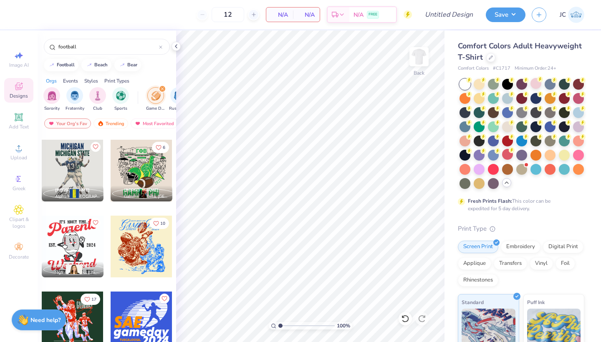
scroll to position [1207, 0]
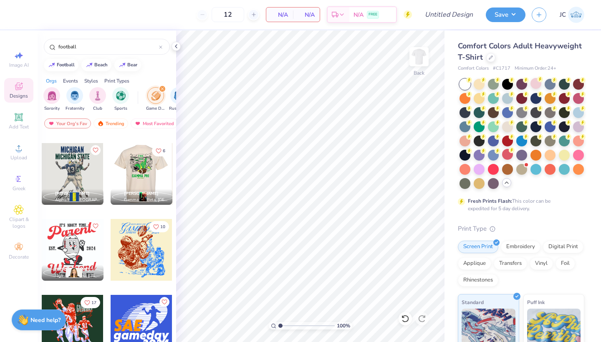
click at [140, 164] on div at bounding box center [141, 174] width 62 height 62
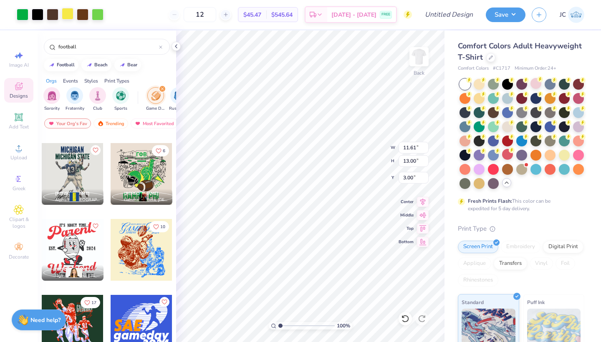
click at [65, 14] on div at bounding box center [68, 14] width 12 height 12
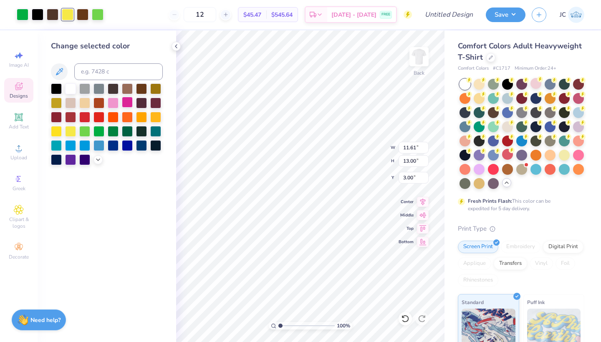
click at [126, 104] on div at bounding box center [127, 102] width 11 height 11
click at [97, 16] on div at bounding box center [98, 14] width 12 height 12
click at [112, 104] on div at bounding box center [113, 102] width 11 height 11
click at [27, 17] on div at bounding box center [23, 14] width 12 height 12
click at [114, 103] on div at bounding box center [113, 102] width 11 height 11
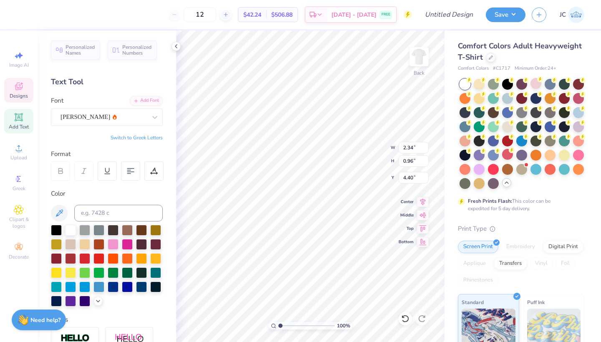
type textarea "P"
type textarea "MHS"
type input "1.49"
type input "0.52"
type input "4.84"
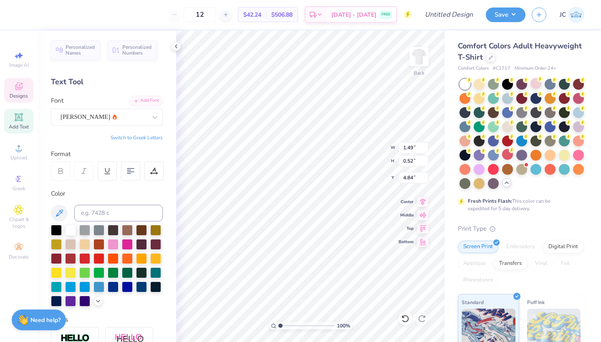
scroll to position [0, 0]
type textarea "EAGLES"
type input "4.64"
type input "1.95"
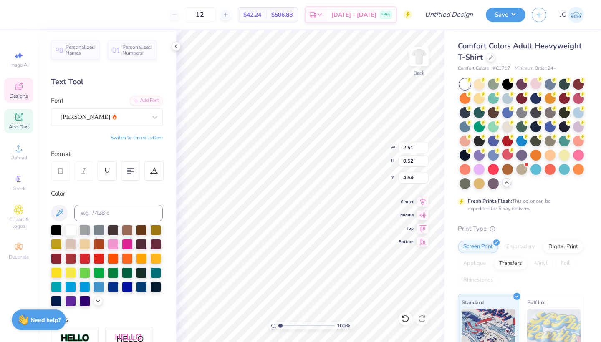
type input "0.40"
type input "4.75"
type textarea "SOUTH NATION"
click at [127, 171] on icon at bounding box center [131, 171] width 8 height 8
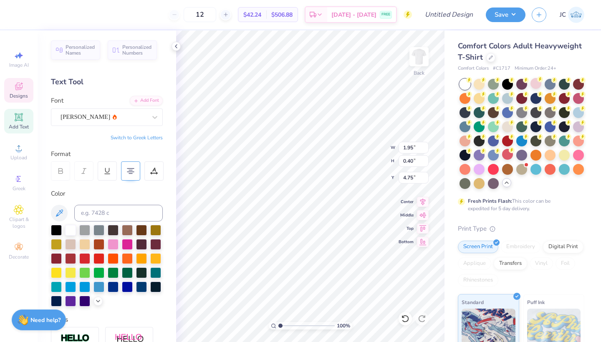
click at [127, 171] on icon at bounding box center [131, 171] width 8 height 8
type textarea "THE SWAMP"
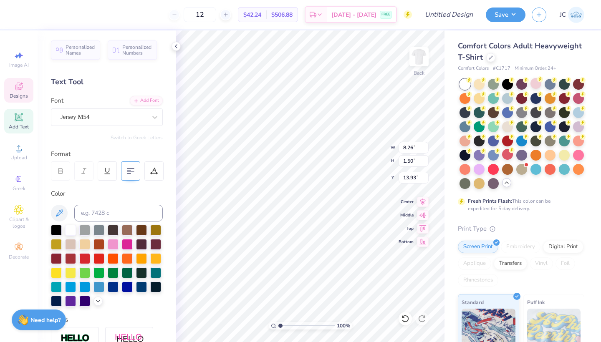
scroll to position [0, 2]
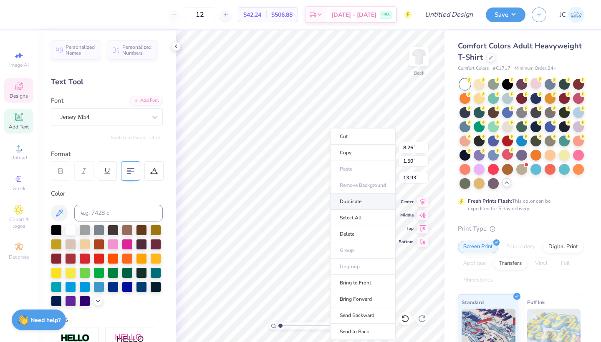
click at [352, 203] on li "Duplicate" at bounding box center [362, 202] width 65 height 16
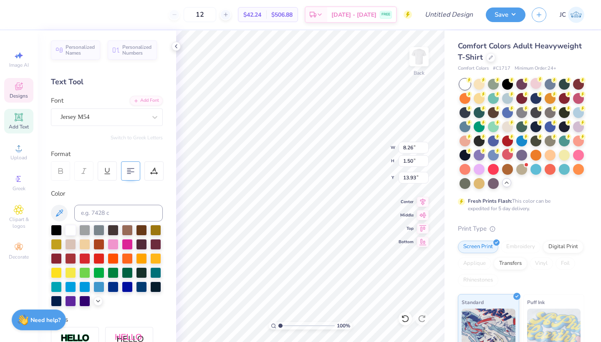
type input "14.93"
type textarea "MIDD SOUTH"
type input "1.50"
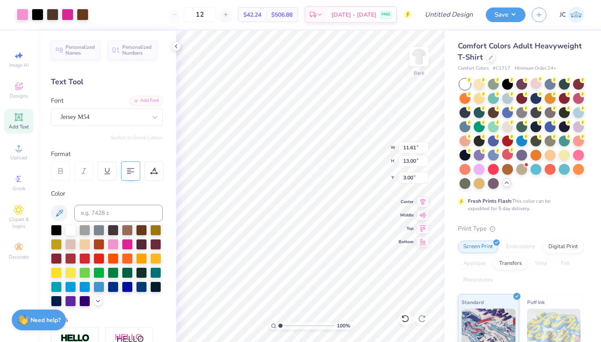
type input "5.12"
type input "8.84"
type input "1.50"
type input "3.62"
type input "10.89"
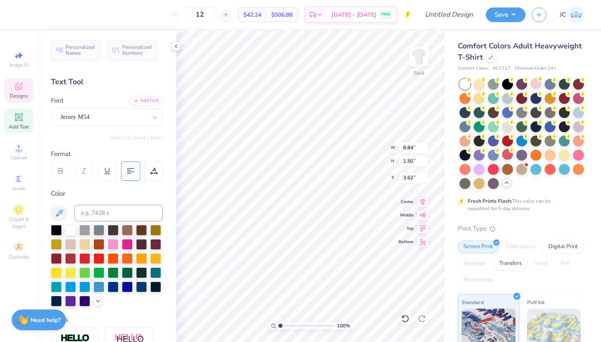
type input "1.85"
type input "3.52"
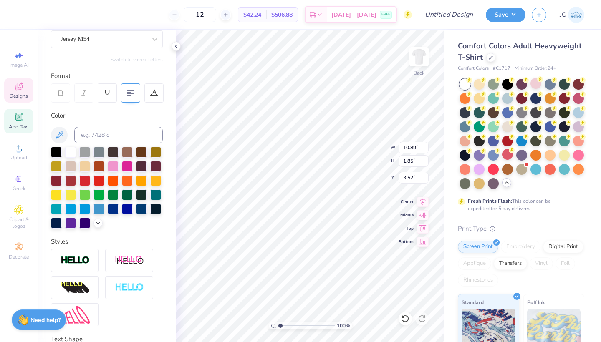
scroll to position [78, 0]
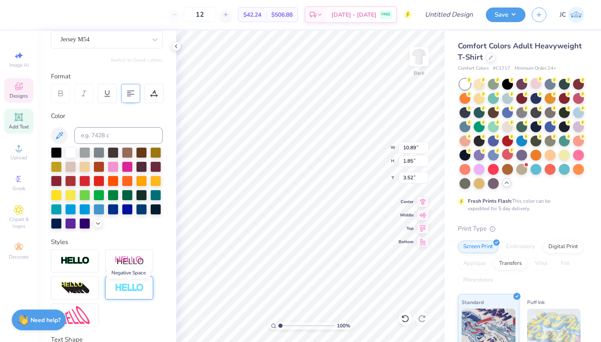
click at [118, 291] on img at bounding box center [129, 288] width 29 height 10
type input "10.92"
type input "1.88"
type input "3.50"
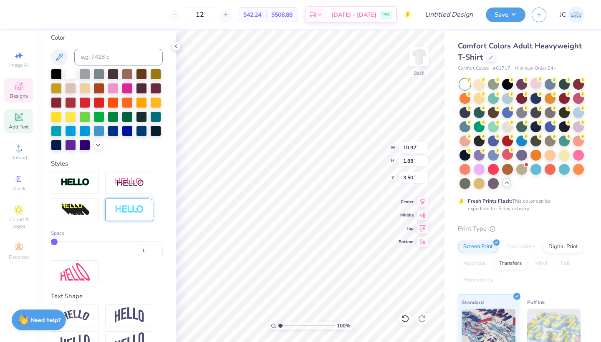
scroll to position [156, 0]
type input "2"
drag, startPoint x: 54, startPoint y: 241, endPoint x: 63, endPoint y: 245, distance: 9.9
type input "3"
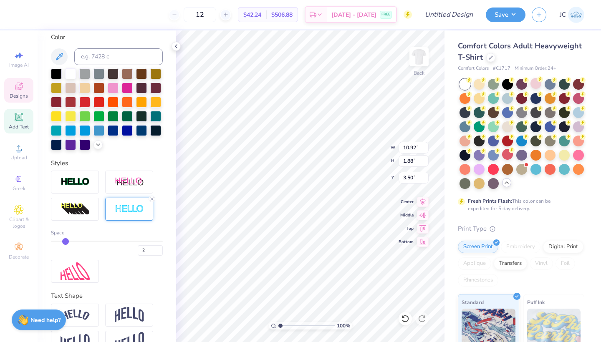
click at [63, 245] on div "2" at bounding box center [107, 248] width 112 height 15
type input "3"
type input "10.95"
type input "1.91"
type input "3.48"
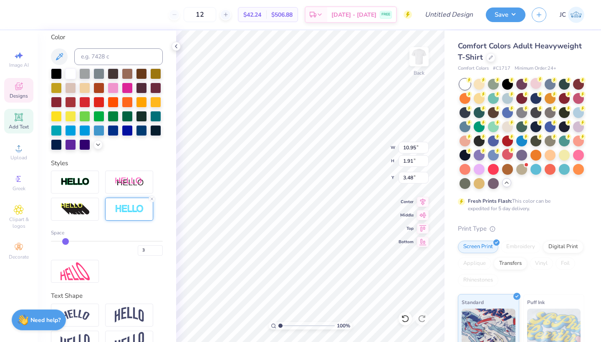
type input "10.98"
type input "1.94"
type input "3.47"
click at [118, 315] on img at bounding box center [129, 315] width 29 height 16
type input "4.21"
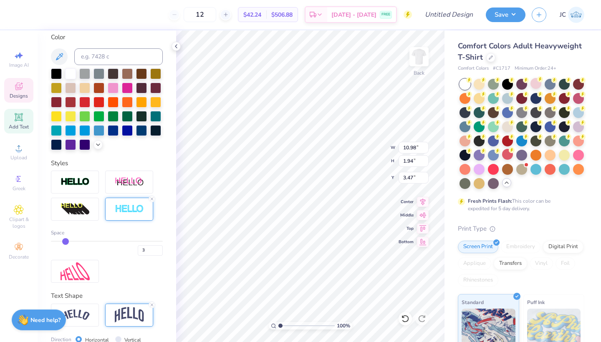
type input "2.05"
click at [83, 315] on img at bounding box center [74, 314] width 29 height 11
type input "13.59"
type input "3.55"
type input "2.39"
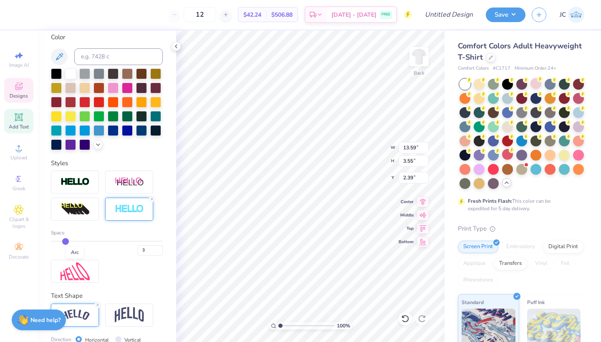
scroll to position [203, 0]
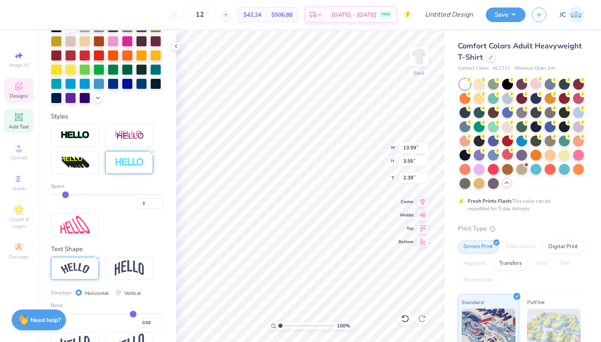
type input "0.51"
type input "0.5"
type input "0.50"
type input "0.47"
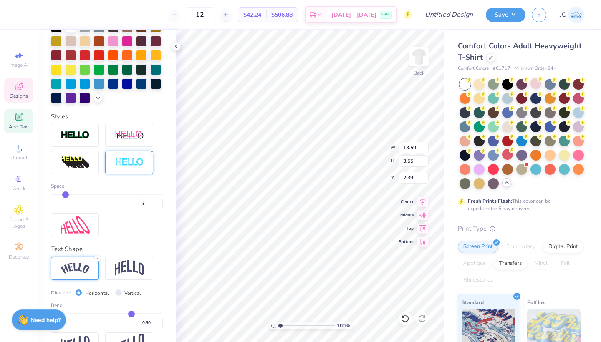
type input "0.47"
type input "0.43"
type input "0.37"
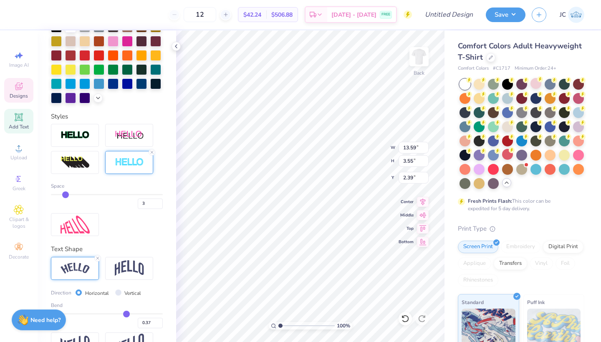
type input "0.35"
type input "0.32"
type input "0.3"
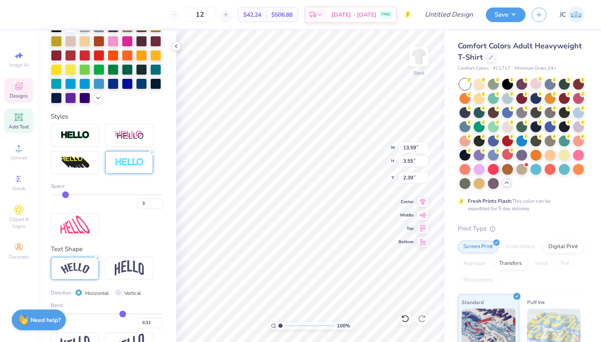
type input "0.30"
type input "0.29"
type input "0.28"
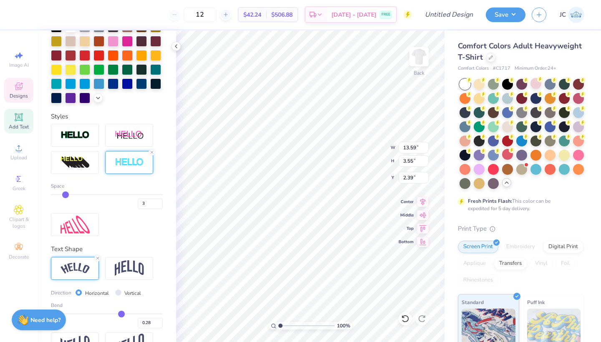
type input "0.27"
type input "0.26"
type input "0.25"
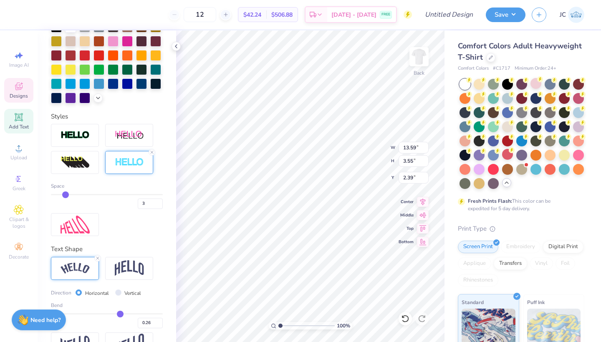
type input "0.25"
type input "0.24"
type input "0.23"
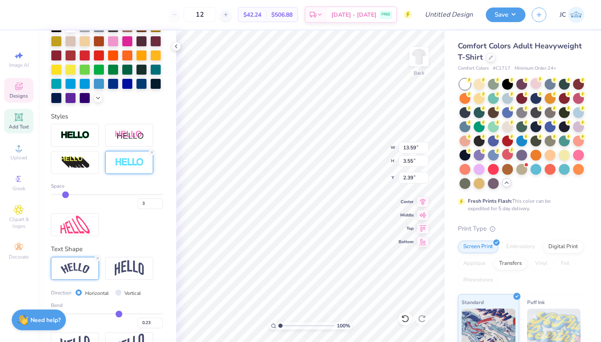
type input "0.22"
type input "0.21"
type input "0.2"
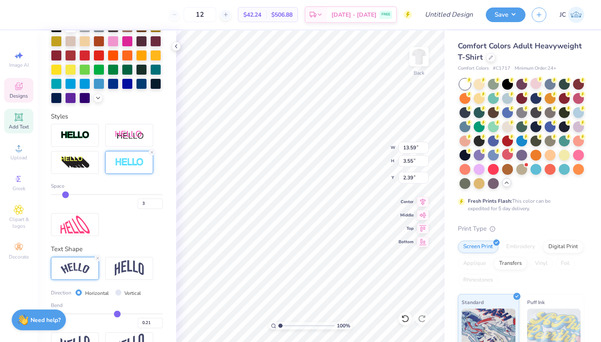
type input "0.20"
type input "0.19"
type input "0.18"
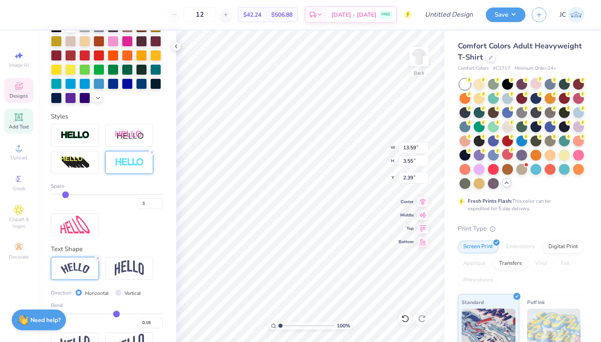
type input "0.17"
drag, startPoint x: 133, startPoint y: 314, endPoint x: 116, endPoint y: 315, distance: 17.9
type input "0.17"
click at [116, 314] on input "range" at bounding box center [107, 313] width 112 height 1
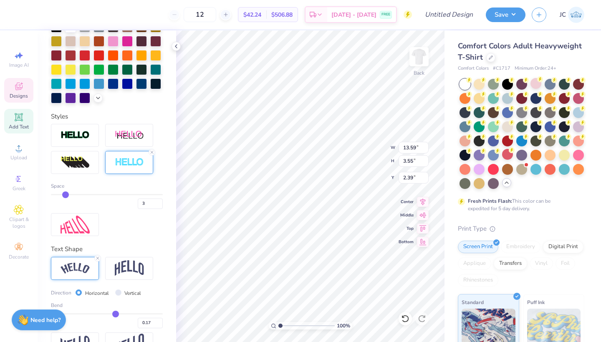
click at [108, 238] on div "Personalized Names Personalized Numbers Text Tool Add Font Font Jersey M54 Swit…" at bounding box center [107, 186] width 138 height 312
type input "11.95"
type input "2.13"
type input "3.09"
click at [98, 258] on icon at bounding box center [97, 258] width 5 height 5
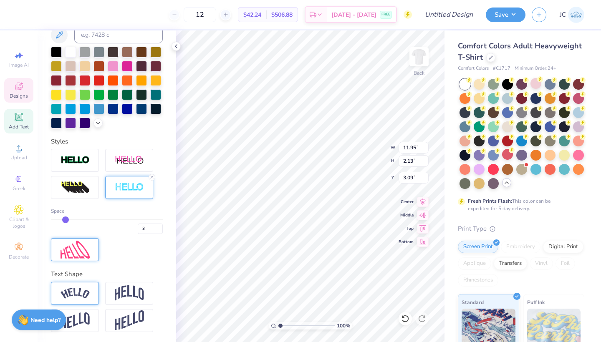
type input "10.98"
type input "1.94"
type input "3.47"
click at [130, 286] on img at bounding box center [129, 293] width 29 height 16
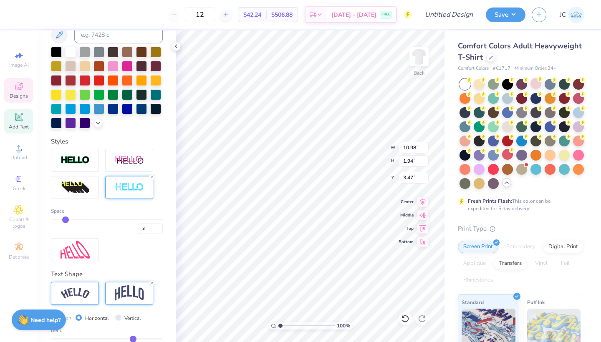
type input "4.21"
type input "2.05"
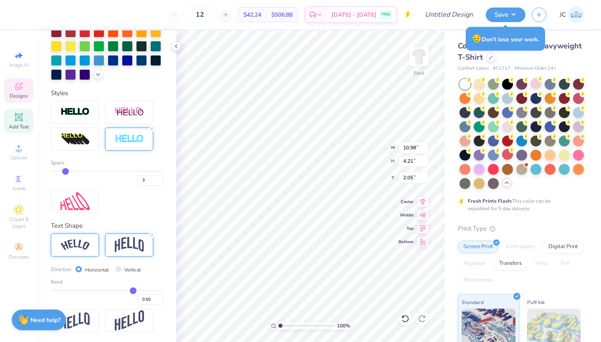
scroll to position [227, 0]
type input "0.52"
type input "0.51"
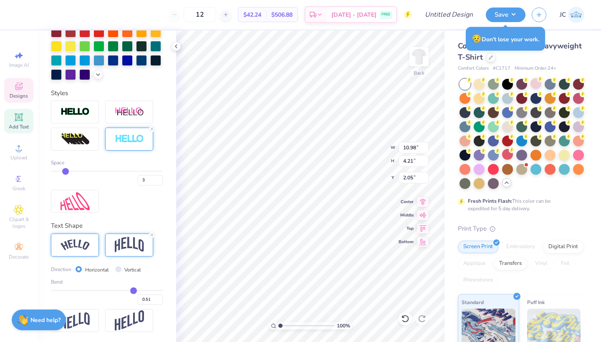
type input "0.48"
type input "0.43"
type input "0.37"
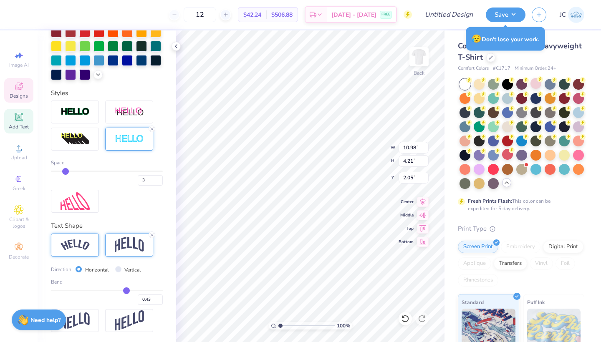
type input "0.37"
type input "0.32"
type input "0.26"
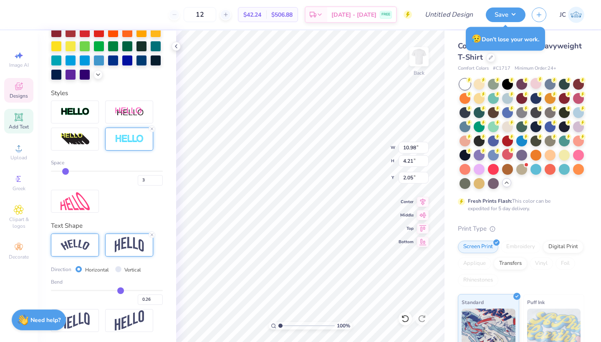
type input "0.19"
type input "0.14"
type input "0.1"
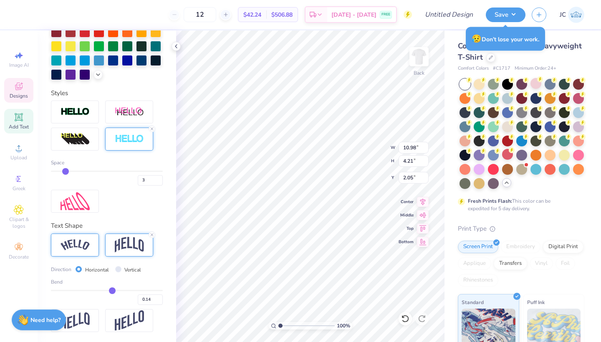
type input "0.10"
type input "0.06"
type input "0.05"
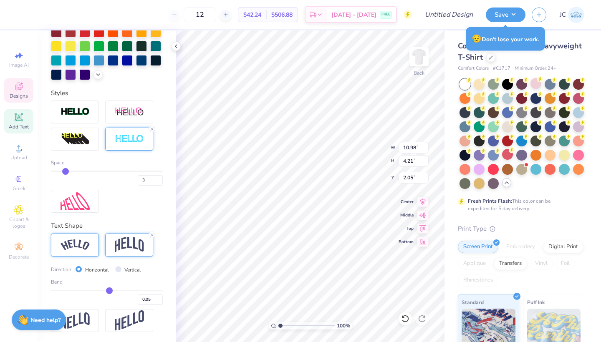
type input "0.03"
type input "0.02"
type input "0.01"
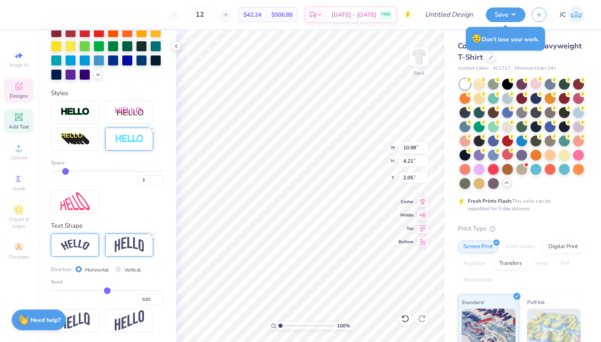
type input "0.01"
type input "0"
type input "0.00"
type input "-0.01"
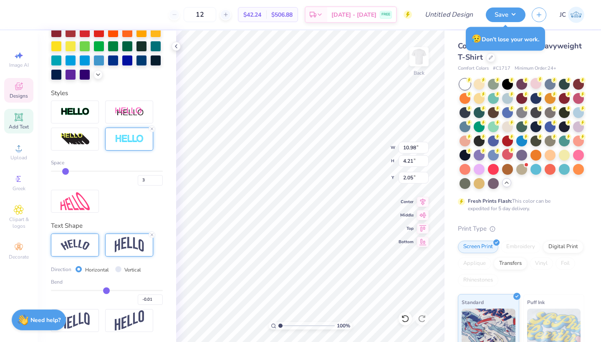
type input "-0.02"
type input "-0.03"
type input "-0.04"
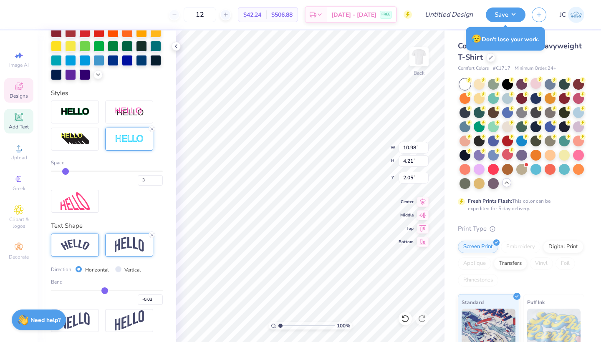
type input "-0.04"
type input "-0.05"
type input "-0.06"
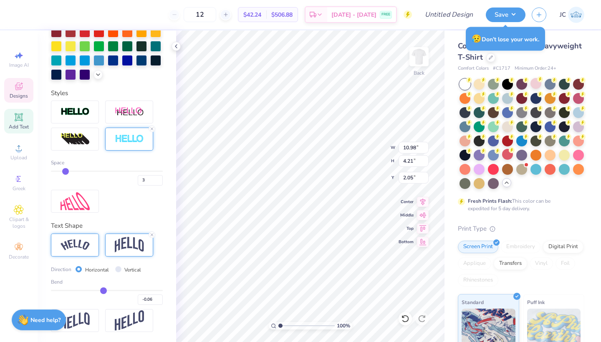
type input "-0.07"
type input "-0.08"
type input "-0.09"
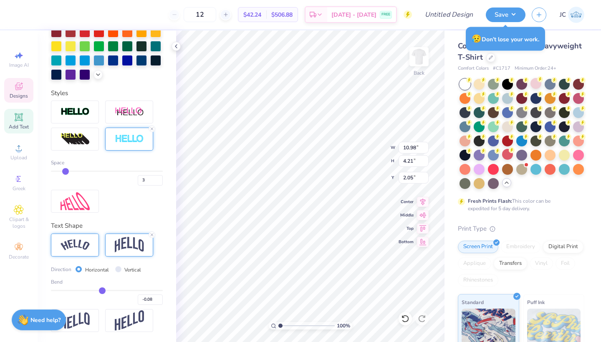
type input "-0.09"
type input "-0.1"
type input "-0.10"
type input "-0.11"
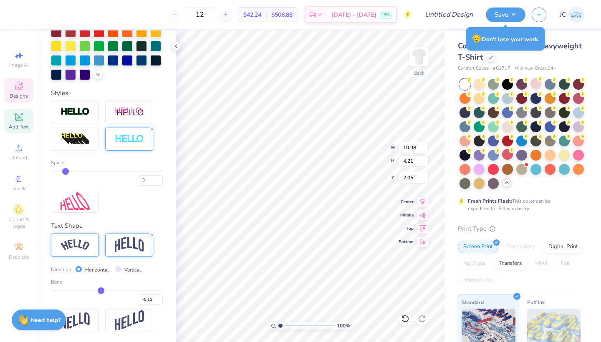
type input "-0.12"
type input "-0.13"
type input "-0.14"
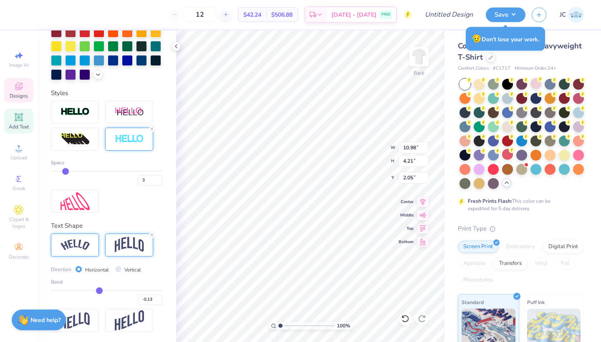
type input "-0.14"
type input "-0.15"
type input "-0.16"
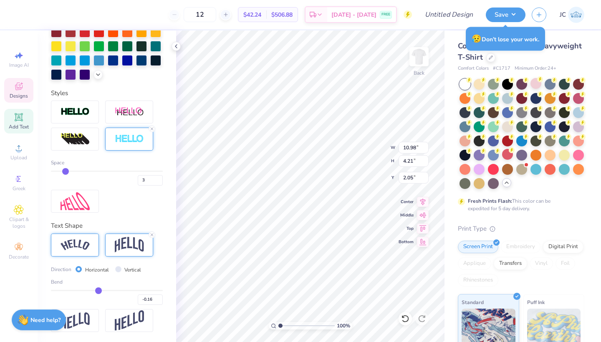
type input "-0.17"
drag, startPoint x: 134, startPoint y: 290, endPoint x: 98, endPoint y: 290, distance: 35.9
type input "-0.17"
click at [98, 290] on input "range" at bounding box center [107, 290] width 112 height 1
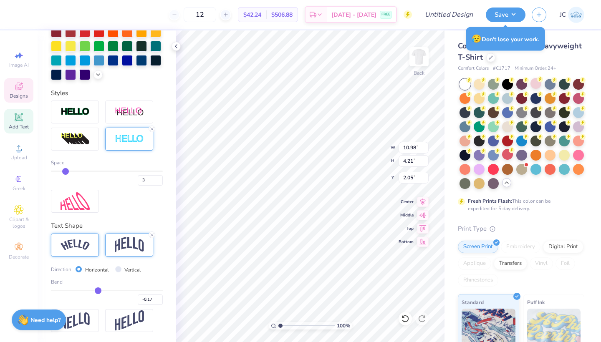
type input "2.68"
type input "3.10"
type input "-0.16"
drag, startPoint x: 98, startPoint y: 289, endPoint x: 107, endPoint y: 289, distance: 9.2
click at [107, 290] on input "range" at bounding box center [107, 290] width 112 height 1
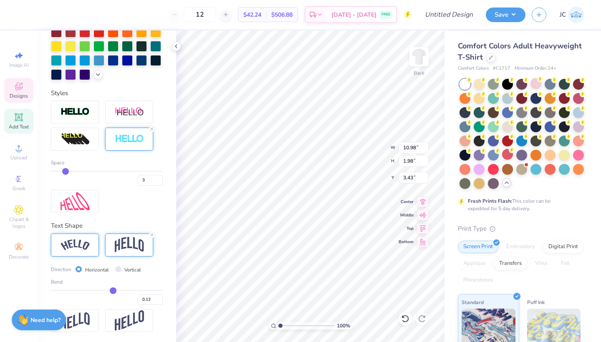
drag, startPoint x: 108, startPoint y: 289, endPoint x: 118, endPoint y: 289, distance: 10.0
click at [118, 290] on input "range" at bounding box center [107, 290] width 112 height 1
drag, startPoint x: 113, startPoint y: 288, endPoint x: 171, endPoint y: 277, distance: 58.3
click at [113, 289] on div "Bend 0.21" at bounding box center [107, 291] width 112 height 27
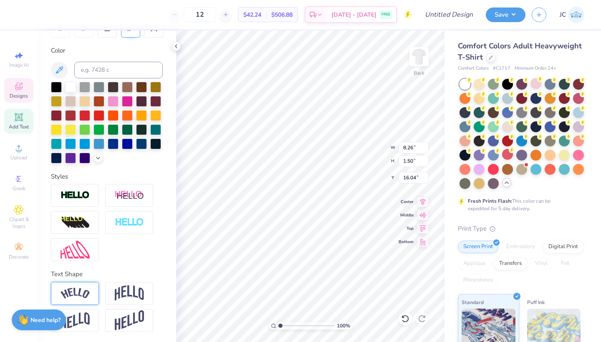
scroll to position [0, 1]
click at [151, 283] on icon at bounding box center [151, 283] width 5 height 5
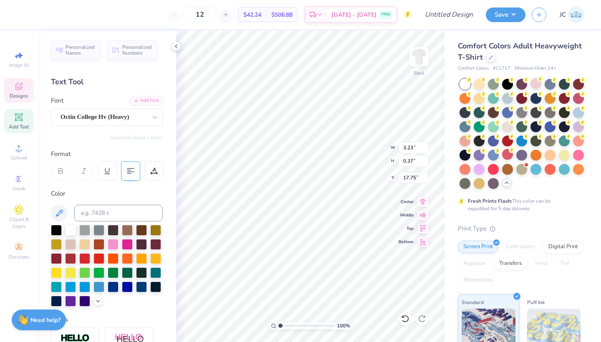
scroll to position [0, 0]
click at [133, 172] on icon at bounding box center [131, 171] width 8 height 8
click at [418, 59] on img at bounding box center [418, 56] width 33 height 33
click at [128, 171] on icon at bounding box center [131, 171] width 8 height 8
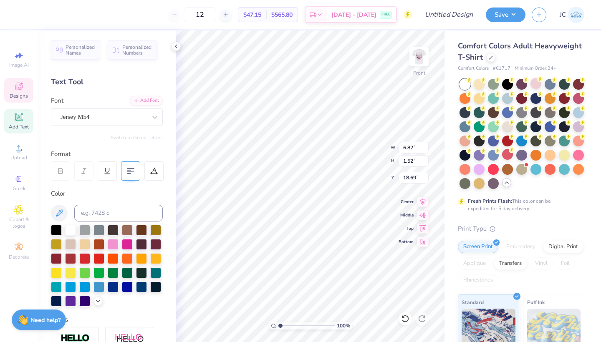
scroll to position [1, 0]
click at [417, 51] on img at bounding box center [418, 56] width 33 height 33
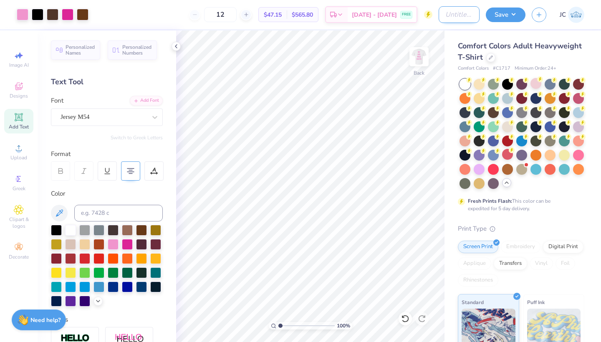
click at [446, 13] on input "Design Title" at bounding box center [458, 14] width 41 height 17
click at [446, 14] on input "Design Title" at bounding box center [458, 14] width 41 height 17
click at [500, 11] on button "Save" at bounding box center [505, 13] width 40 height 15
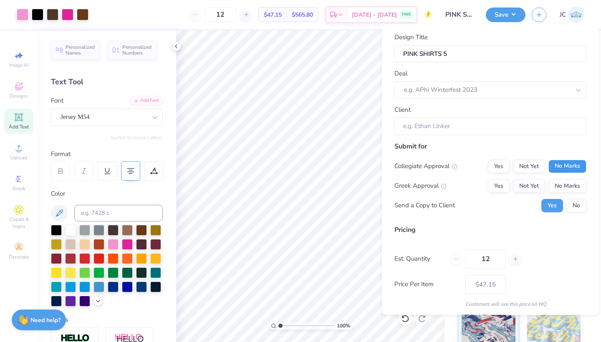
click at [569, 167] on button "No Marks" at bounding box center [567, 165] width 38 height 13
click at [573, 186] on button "No Marks" at bounding box center [567, 185] width 38 height 13
click at [579, 206] on button "No" at bounding box center [576, 205] width 20 height 13
click at [490, 260] on input "12" at bounding box center [485, 258] width 40 height 19
click at [526, 251] on div "Est. Quantity 100" at bounding box center [490, 258] width 192 height 19
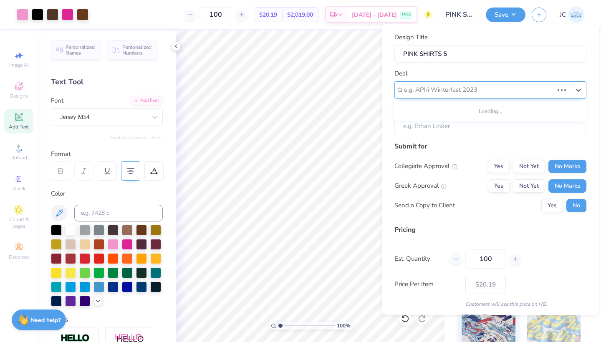
click at [464, 89] on div "e.g. APhi Winterfest 2023" at bounding box center [478, 90] width 149 height 10
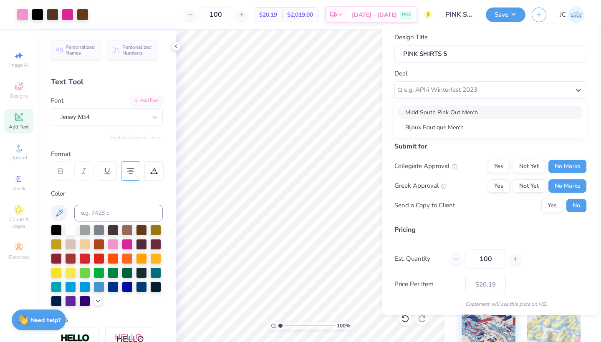
click at [450, 116] on div "Midd South Pink Out Merch" at bounding box center [489, 112] width 185 height 14
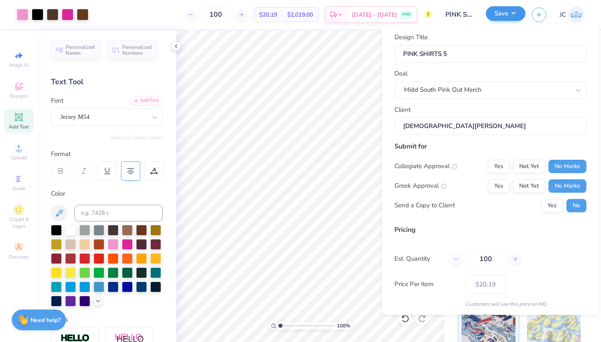
click at [503, 14] on button "Save" at bounding box center [505, 13] width 40 height 15
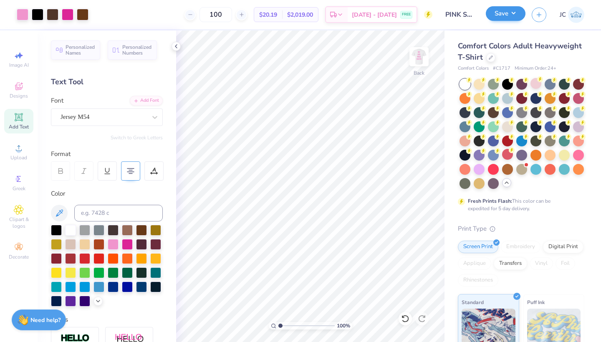
click at [501, 14] on button "Save" at bounding box center [505, 13] width 40 height 15
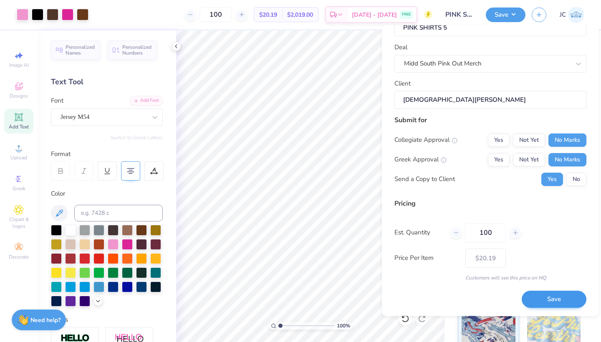
scroll to position [27, 0]
click at [552, 299] on button "Save" at bounding box center [553, 300] width 65 height 17
drag, startPoint x: 29, startPoint y: 186, endPoint x: 20, endPoint y: 213, distance: 28.6
click at [29, 186] on div "Greek" at bounding box center [18, 183] width 29 height 25
click at [20, 213] on icon at bounding box center [19, 210] width 10 height 10
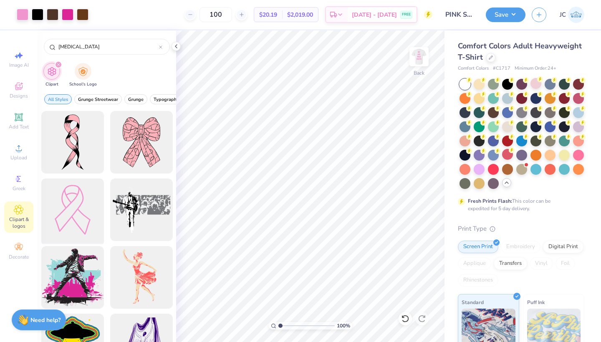
click at [76, 203] on div at bounding box center [72, 210] width 69 height 69
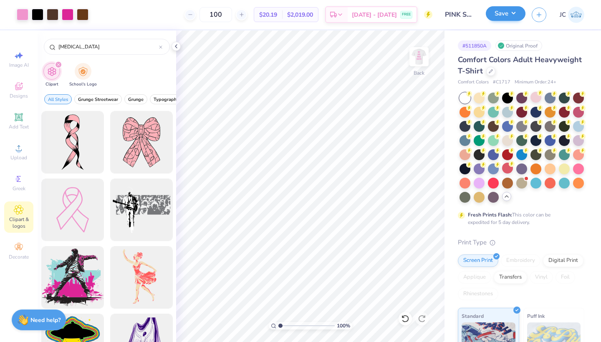
click at [508, 13] on button "Save" at bounding box center [505, 13] width 40 height 15
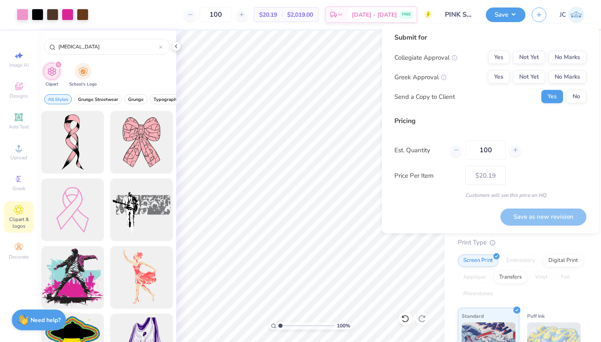
click at [575, 69] on div "Collegiate Approval Yes Not Yet No Marks Greek Approval Yes Not Yet No Marks Se…" at bounding box center [490, 77] width 192 height 53
click at [575, 74] on button "No Marks" at bounding box center [567, 76] width 38 height 13
click at [572, 54] on button "No Marks" at bounding box center [567, 57] width 38 height 13
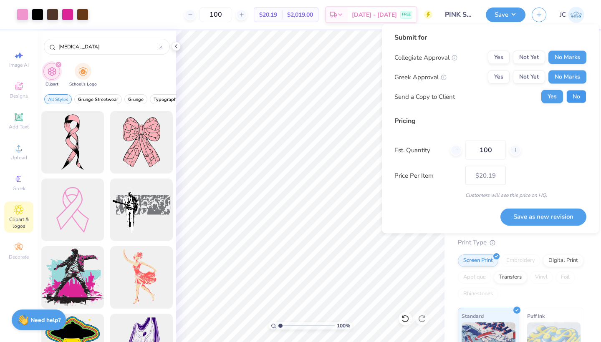
click at [584, 96] on button "No" at bounding box center [576, 96] width 20 height 13
click at [547, 217] on button "Save as new revision" at bounding box center [543, 216] width 86 height 17
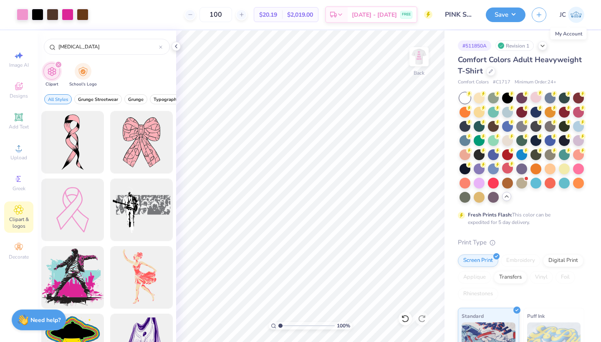
click at [573, 13] on img at bounding box center [576, 15] width 16 height 16
click at [536, 18] on button "button" at bounding box center [538, 13] width 15 height 15
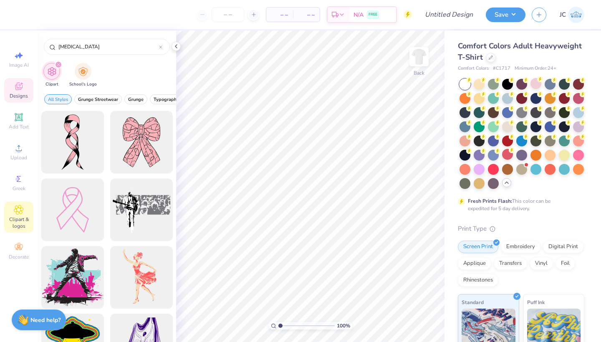
click at [15, 95] on span "Designs" at bounding box center [19, 96] width 18 height 7
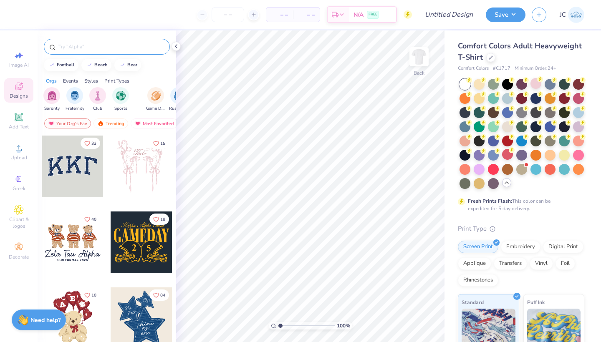
click at [82, 46] on input "text" at bounding box center [111, 47] width 107 height 8
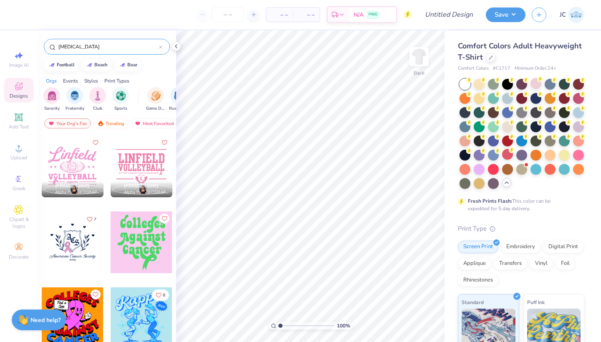
click at [68, 48] on input "[MEDICAL_DATA]" at bounding box center [108, 47] width 101 height 8
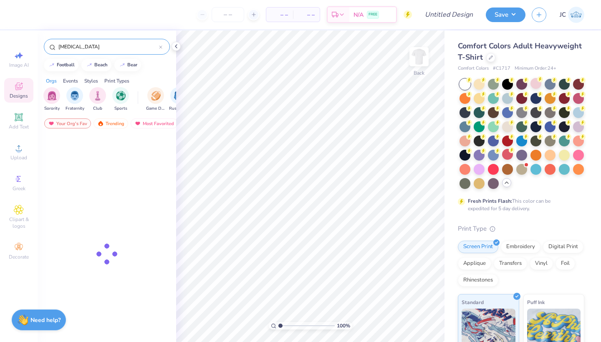
click at [68, 48] on input "[MEDICAL_DATA]" at bounding box center [108, 47] width 101 height 8
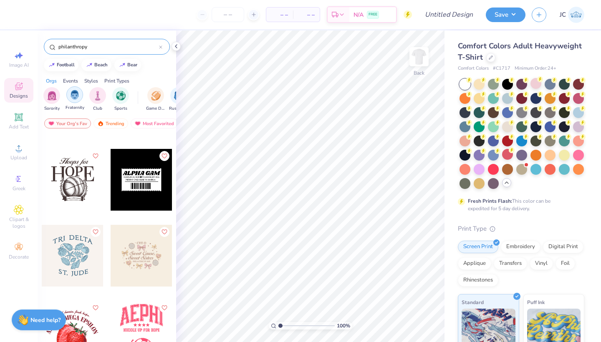
scroll to position [369, 0]
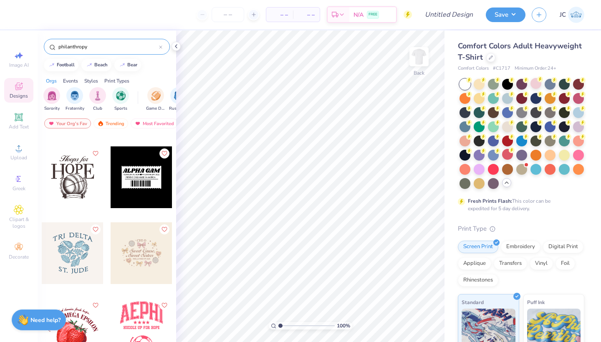
click at [73, 45] on input "philanthropy" at bounding box center [108, 47] width 101 height 8
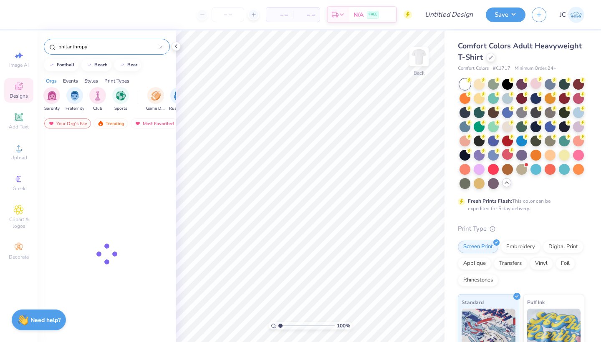
click at [73, 45] on input "philanthropy" at bounding box center [108, 47] width 101 height 8
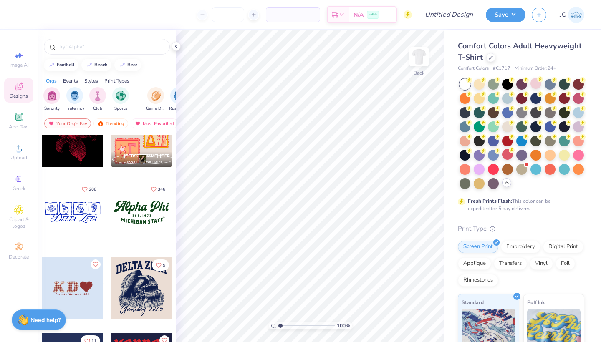
scroll to position [933, 0]
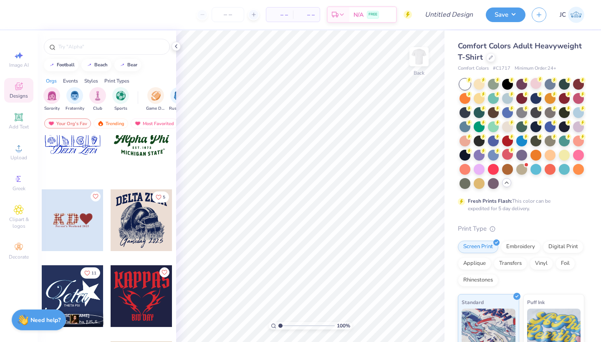
click at [143, 232] on div at bounding box center [142, 220] width 62 height 62
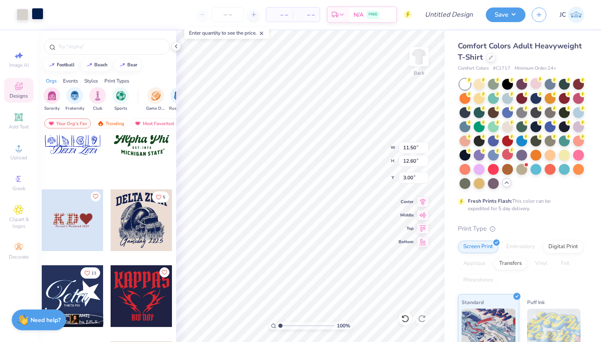
click at [40, 13] on div at bounding box center [38, 14] width 12 height 12
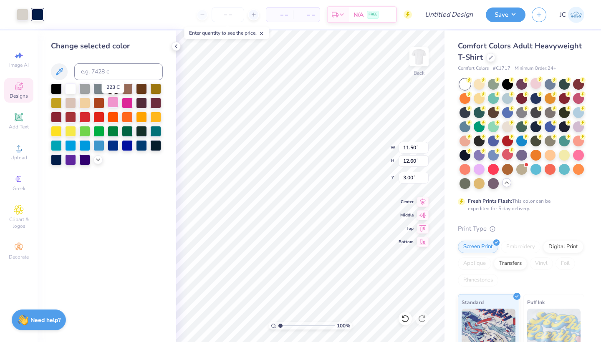
click at [113, 104] on div at bounding box center [113, 102] width 11 height 11
click at [23, 14] on div at bounding box center [23, 14] width 12 height 12
click at [72, 92] on div at bounding box center [70, 88] width 11 height 11
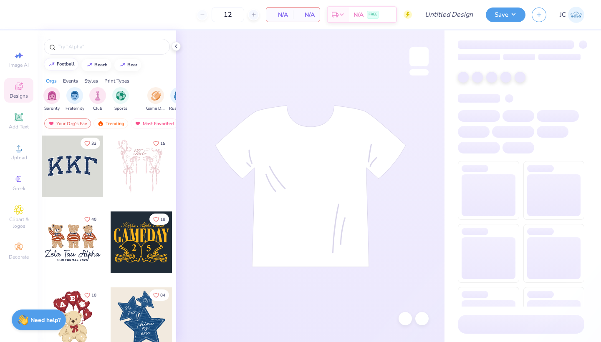
click at [64, 64] on div "football" at bounding box center [66, 64] width 18 height 5
type input "football"
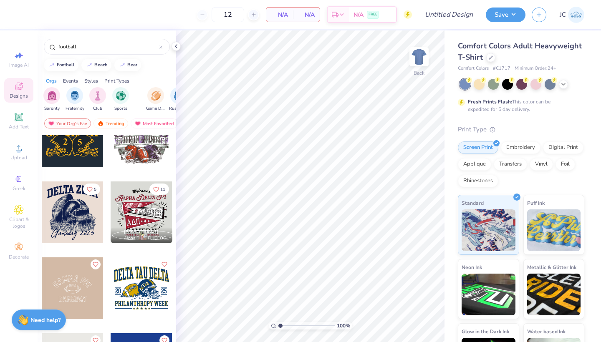
scroll to position [80, 0]
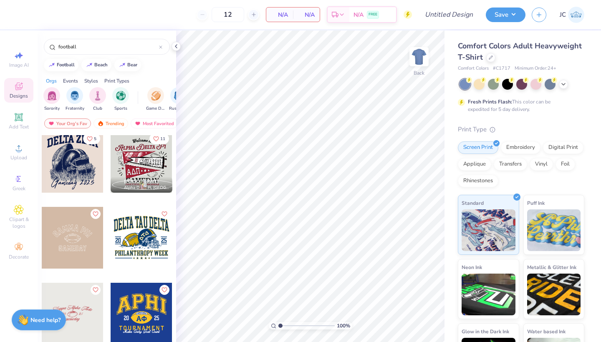
click at [73, 166] on div at bounding box center [73, 162] width 62 height 62
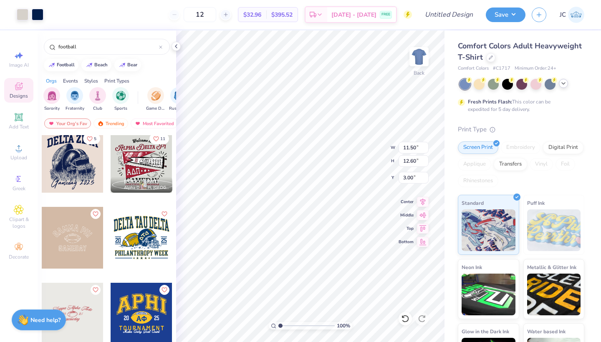
click at [563, 84] on icon at bounding box center [563, 83] width 7 height 7
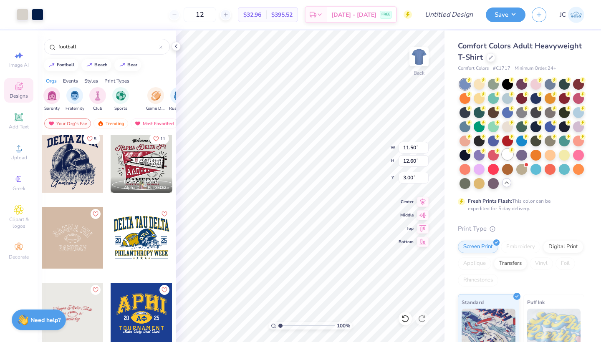
click at [508, 157] on div at bounding box center [507, 154] width 11 height 11
click at [24, 15] on div at bounding box center [23, 14] width 12 height 12
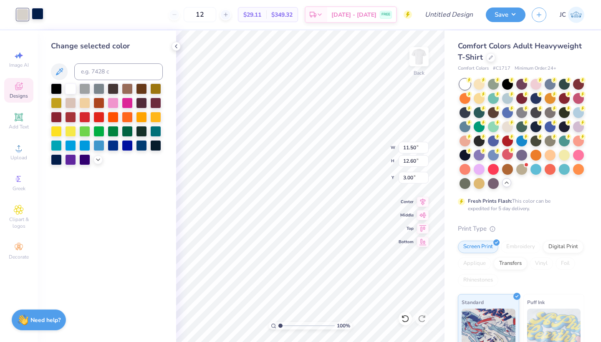
click at [71, 92] on div at bounding box center [70, 88] width 11 height 11
click at [37, 16] on div at bounding box center [38, 14] width 12 height 12
click at [125, 104] on div at bounding box center [127, 102] width 11 height 11
click at [112, 101] on div at bounding box center [113, 102] width 11 height 11
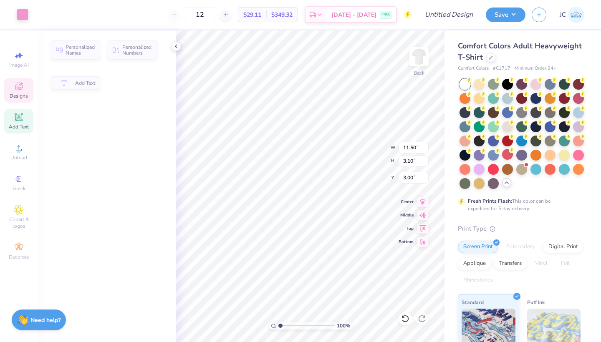
type input "3.10"
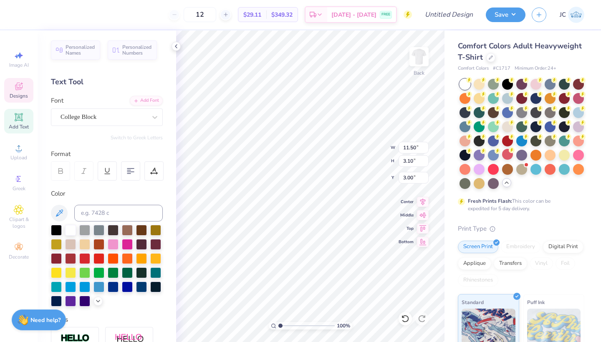
scroll to position [0, 0]
type textarea "Midd south"
type input "12.50"
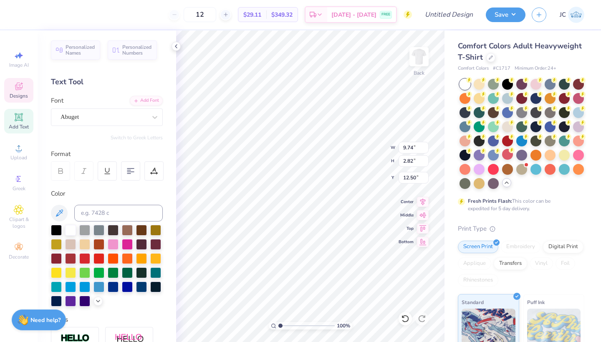
type textarea "Pink Out 2025"
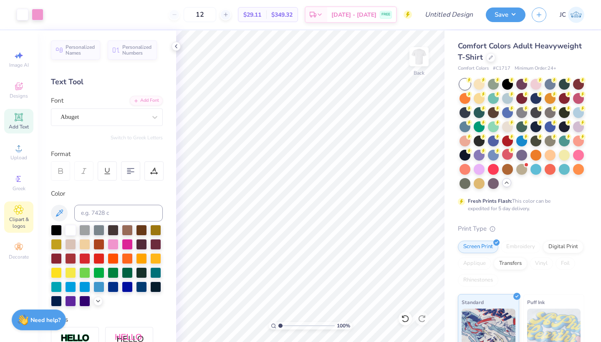
click at [23, 211] on icon at bounding box center [19, 210] width 10 height 10
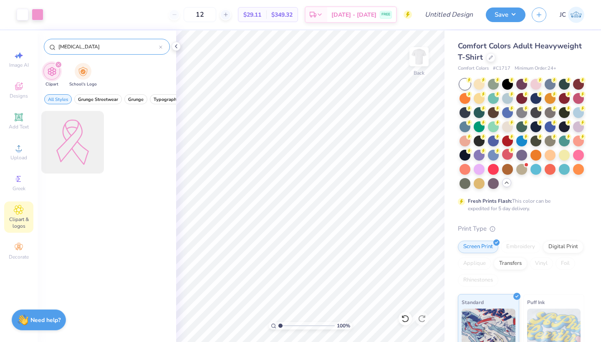
click at [67, 48] on input "[MEDICAL_DATA]" at bounding box center [108, 47] width 101 height 8
type input "[MEDICAL_DATA]"
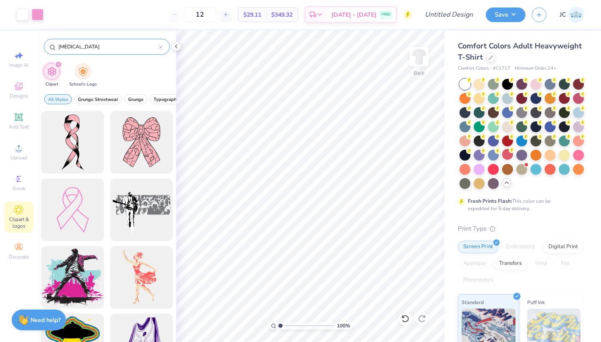
scroll to position [0, 0]
click at [86, 48] on input "[MEDICAL_DATA]" at bounding box center [108, 47] width 101 height 8
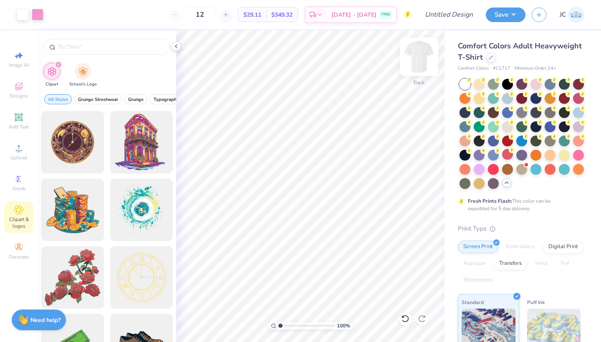
click at [417, 61] on img at bounding box center [418, 56] width 33 height 33
click at [421, 55] on img at bounding box center [418, 56] width 33 height 33
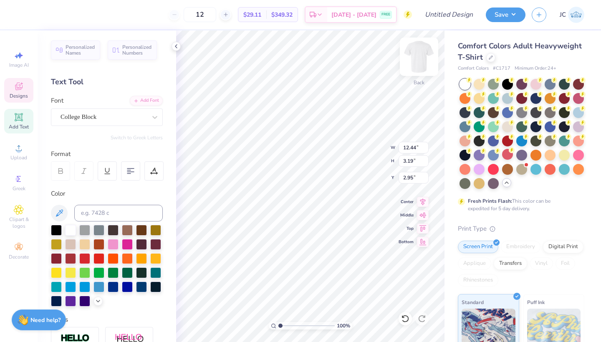
scroll to position [0, 1]
click at [419, 58] on img at bounding box center [418, 56] width 33 height 33
click at [21, 118] on icon at bounding box center [18, 117] width 6 height 6
click at [136, 117] on div "Super Dream" at bounding box center [104, 117] width 88 height 13
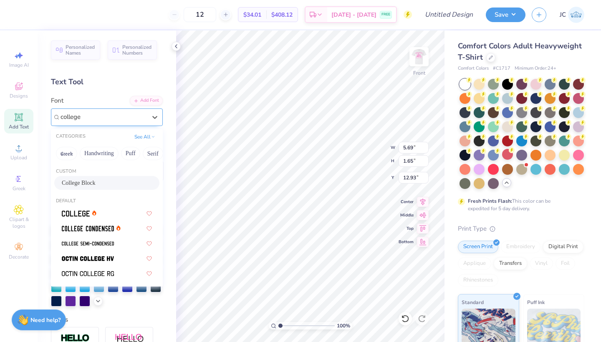
click at [96, 186] on span "College Block" at bounding box center [79, 183] width 34 height 9
type input "college"
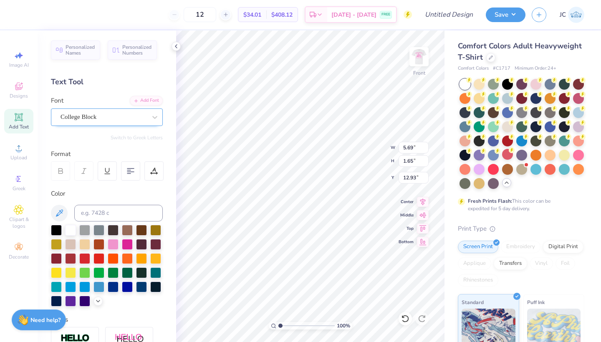
type input "4.94"
type input "1.83"
type input "12.83"
type textarea "M"
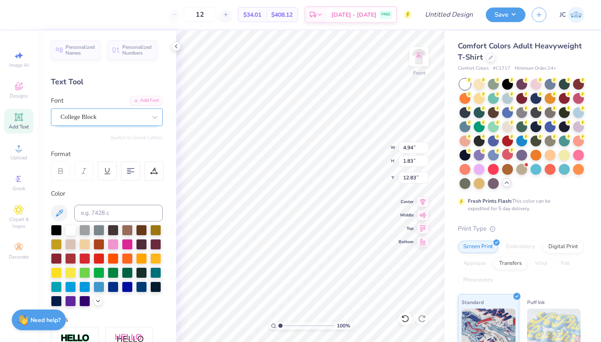
type textarea "we are midd south"
click at [131, 173] on icon at bounding box center [131, 171] width 8 height 8
type input "3.88"
type input "9.10"
type input "14.76"
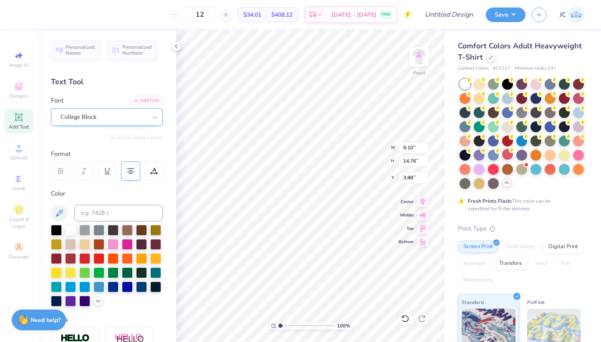
type input "5.42"
click at [115, 244] on div at bounding box center [113, 243] width 11 height 11
click at [18, 216] on span "Clipart & logos" at bounding box center [18, 222] width 29 height 13
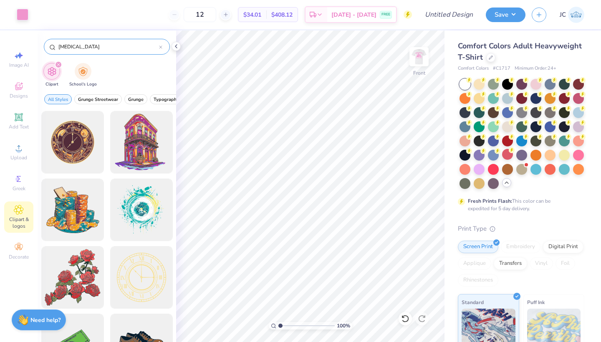
type input "[MEDICAL_DATA]"
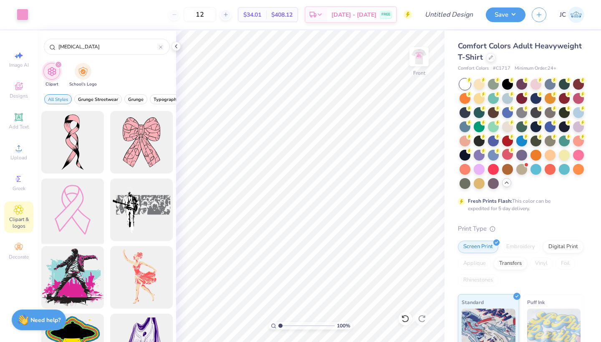
click at [81, 198] on div at bounding box center [72, 210] width 69 height 69
click at [23, 15] on div at bounding box center [23, 14] width 12 height 12
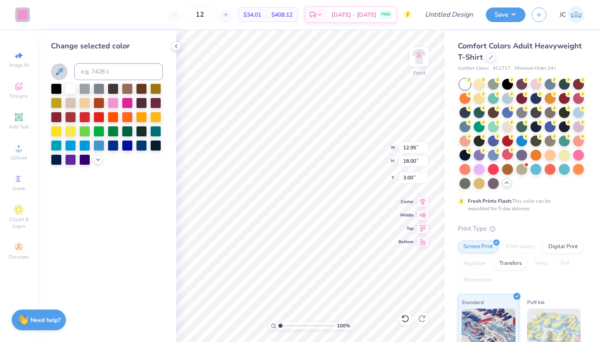
click at [63, 72] on icon at bounding box center [59, 72] width 10 height 10
click at [91, 72] on input at bounding box center [118, 71] width 88 height 17
click at [113, 103] on div at bounding box center [113, 102] width 11 height 11
click at [112, 106] on div at bounding box center [113, 102] width 11 height 11
click at [62, 70] on icon at bounding box center [59, 72] width 10 height 10
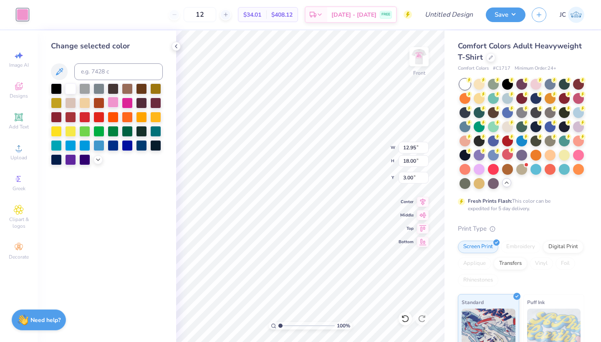
click at [113, 103] on div at bounding box center [113, 102] width 11 height 11
click at [106, 73] on input at bounding box center [118, 71] width 88 height 17
type input "223"
type input "2"
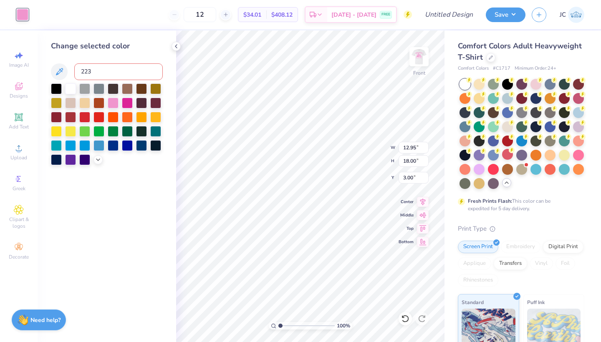
type input "223"
type input "220"
type input "230"
type input "1"
type input "500"
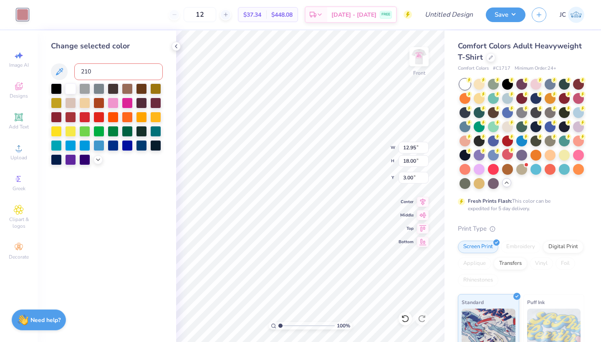
type input "210"
click at [115, 103] on div at bounding box center [113, 102] width 11 height 11
click at [25, 216] on div "Clipart & logos" at bounding box center [18, 216] width 29 height 31
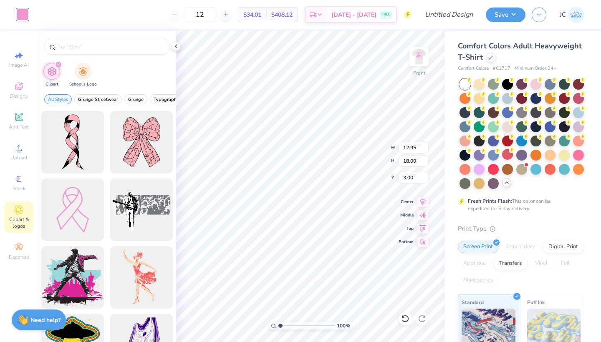
type input "[MEDICAL_DATA]"
type input "2.88"
type input "4.00"
type input "0.50"
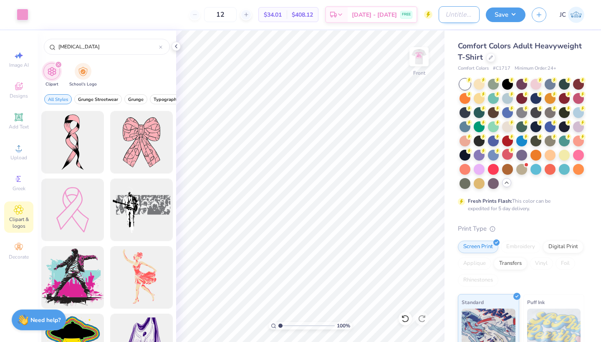
click at [460, 15] on input "Design Title" at bounding box center [458, 14] width 41 height 17
type input "pink shirt 6"
click at [508, 10] on button "Save" at bounding box center [505, 13] width 40 height 15
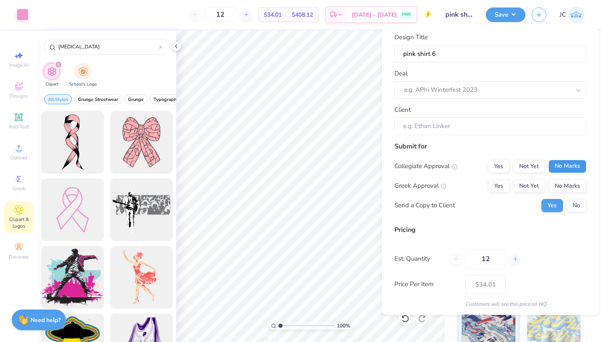
click at [569, 165] on button "No Marks" at bounding box center [567, 165] width 38 height 13
click at [571, 181] on button "No Marks" at bounding box center [567, 185] width 38 height 13
type input "$34.01"
click at [576, 199] on button "No" at bounding box center [576, 205] width 20 height 13
click at [492, 257] on input "12" at bounding box center [485, 258] width 40 height 19
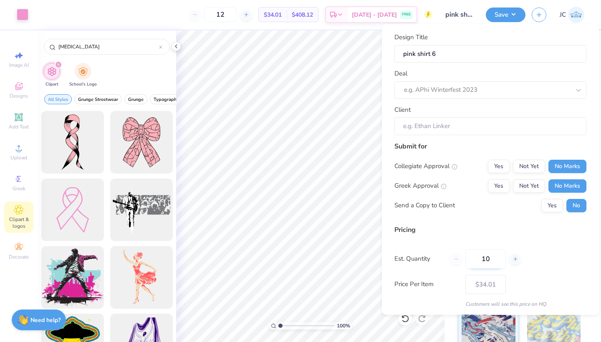
type input "100"
type input "$17.92"
type input "100"
click at [551, 265] on div "Est. Quantity 100" at bounding box center [490, 258] width 192 height 19
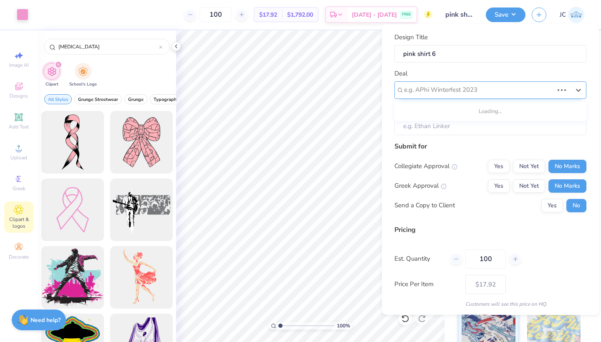
click at [458, 90] on div "e.g. APhi Winterfest 2023" at bounding box center [478, 90] width 149 height 10
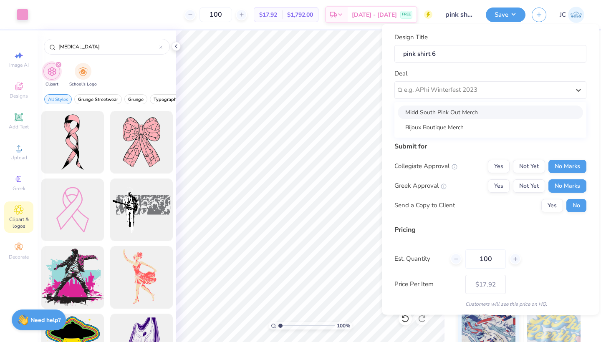
click at [443, 106] on div "Midd South Pink Out Merch" at bounding box center [489, 112] width 185 height 14
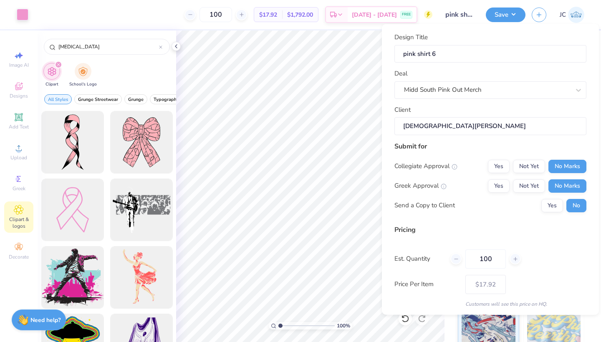
type input "[DEMOGRAPHIC_DATA][PERSON_NAME]"
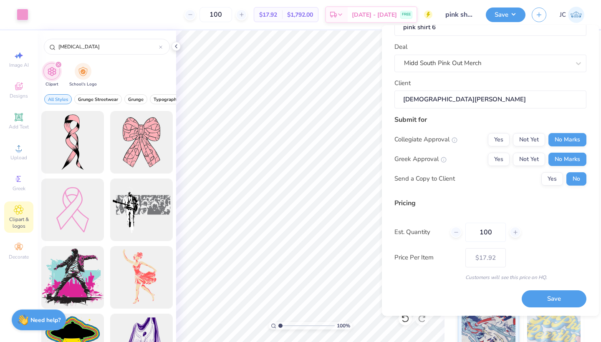
scroll to position [27, 0]
click at [544, 299] on button "Save" at bounding box center [553, 300] width 65 height 17
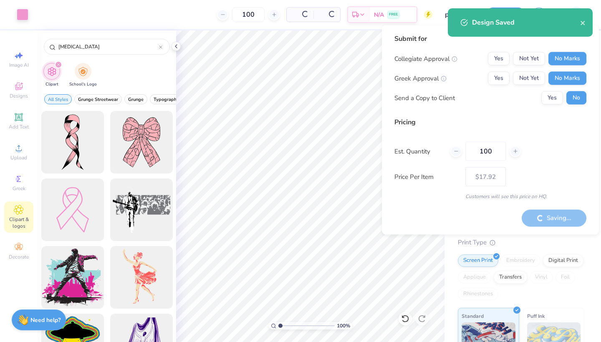
type input "$17.92"
